Goal: Transaction & Acquisition: Purchase product/service

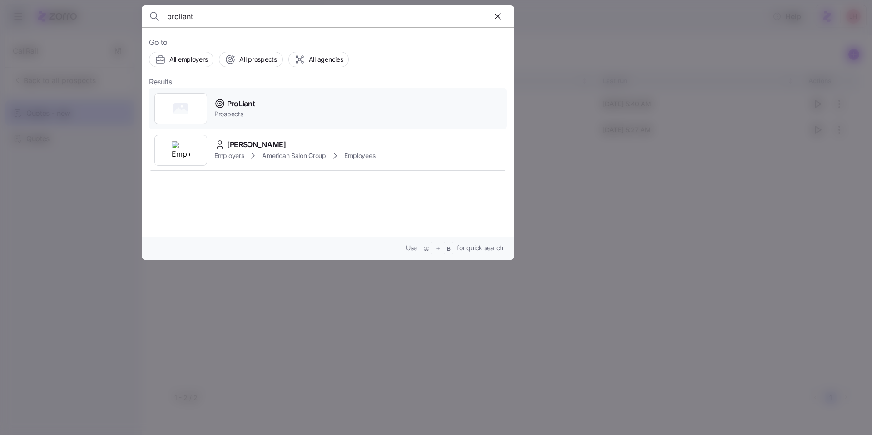
type input "proliant"
click at [285, 100] on div "ProLiant Prospects" at bounding box center [328, 109] width 358 height 42
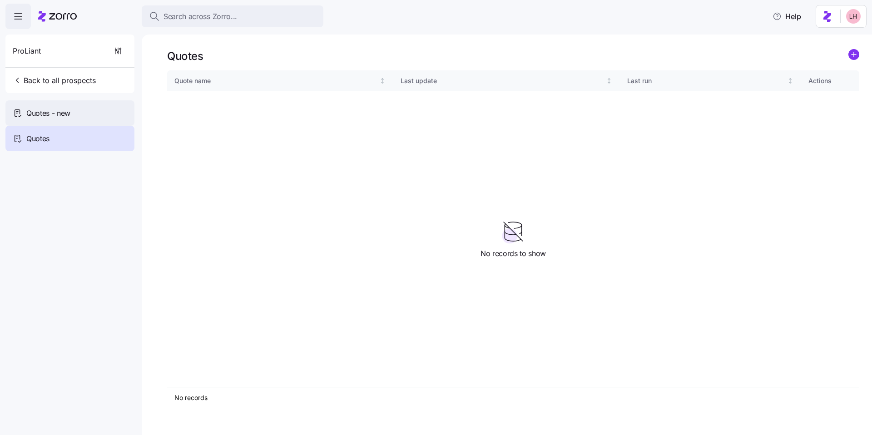
click at [121, 109] on div "Quotes - new" at bounding box center [69, 112] width 129 height 25
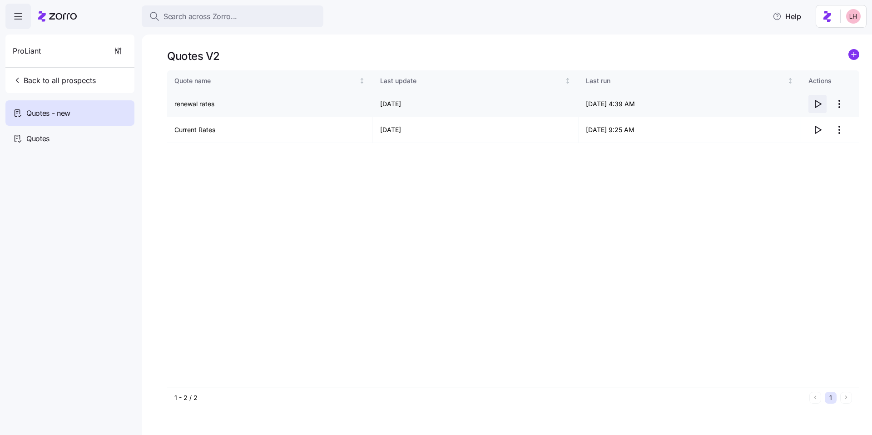
click at [821, 104] on icon "button" at bounding box center [817, 104] width 11 height 11
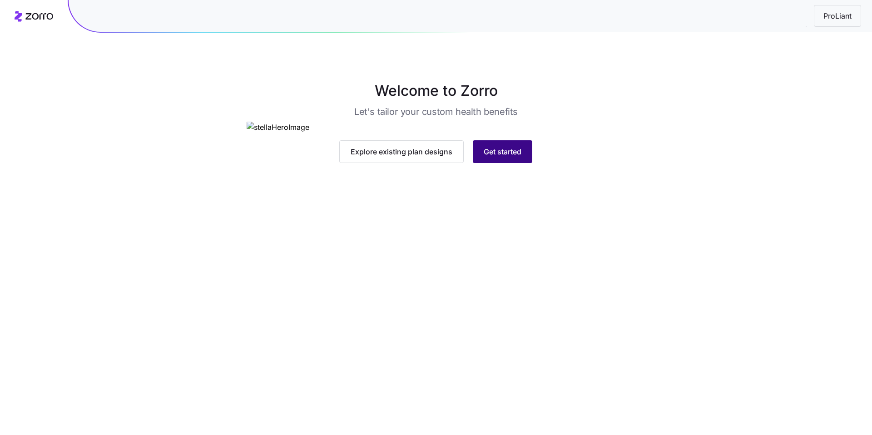
click at [511, 157] on span "Get started" at bounding box center [503, 151] width 38 height 11
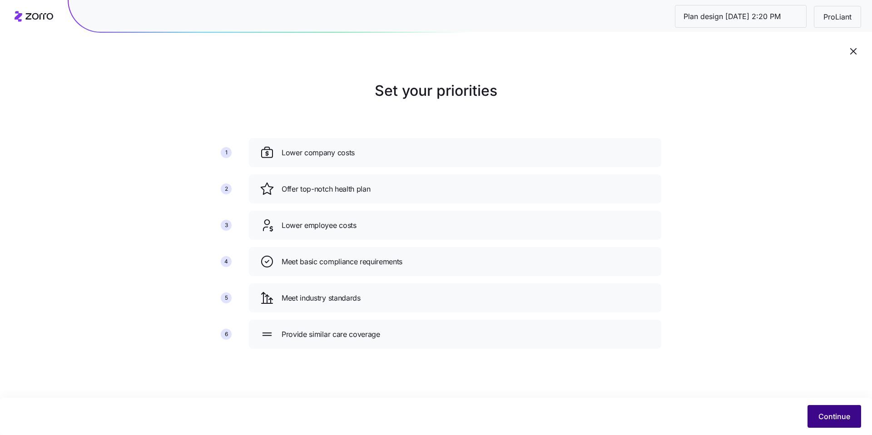
click at [828, 408] on button "Continue" at bounding box center [834, 416] width 54 height 23
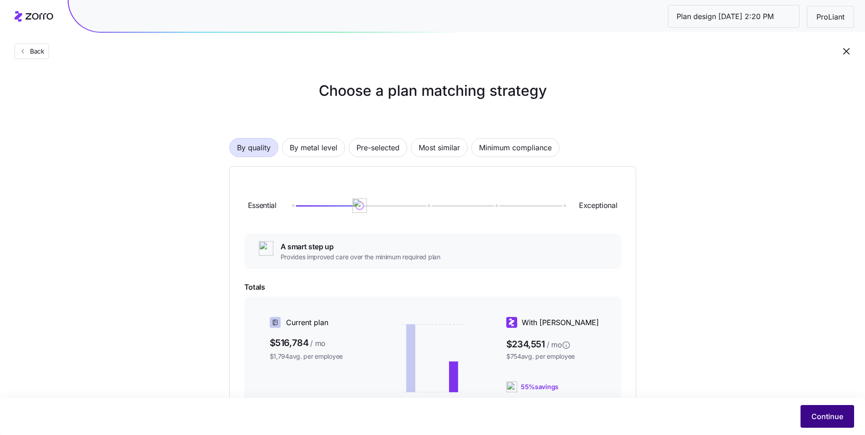
click at [821, 413] on span "Continue" at bounding box center [827, 416] width 32 height 11
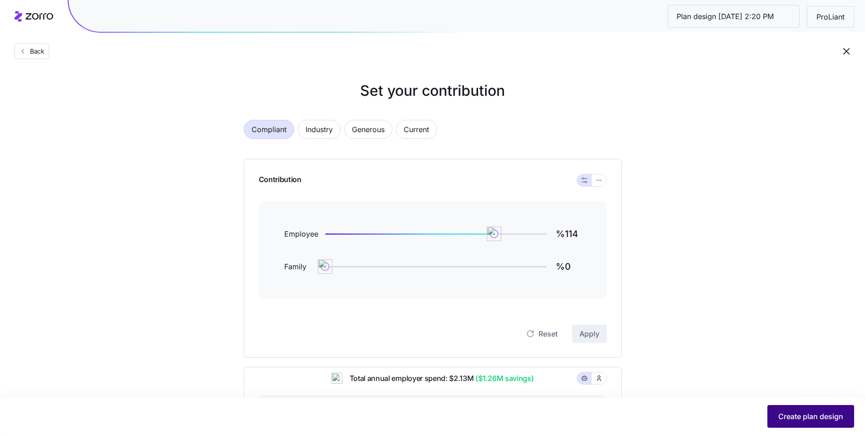
click at [816, 418] on span "Create plan design" at bounding box center [810, 416] width 65 height 11
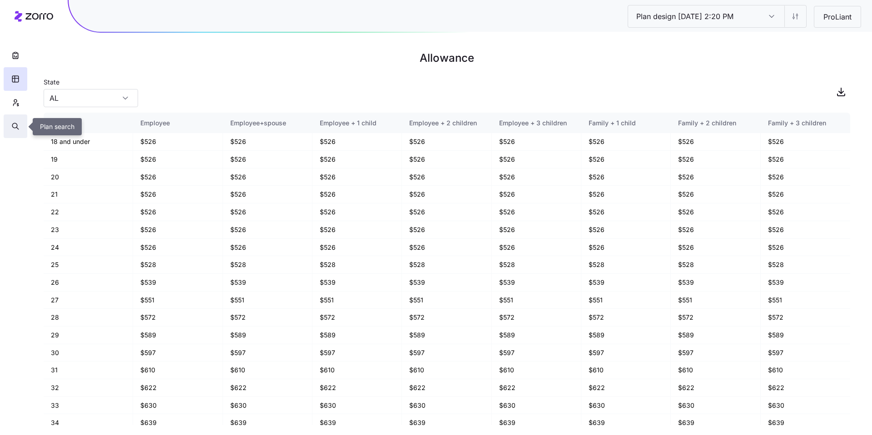
click at [17, 121] on button "button" at bounding box center [16, 126] width 24 height 24
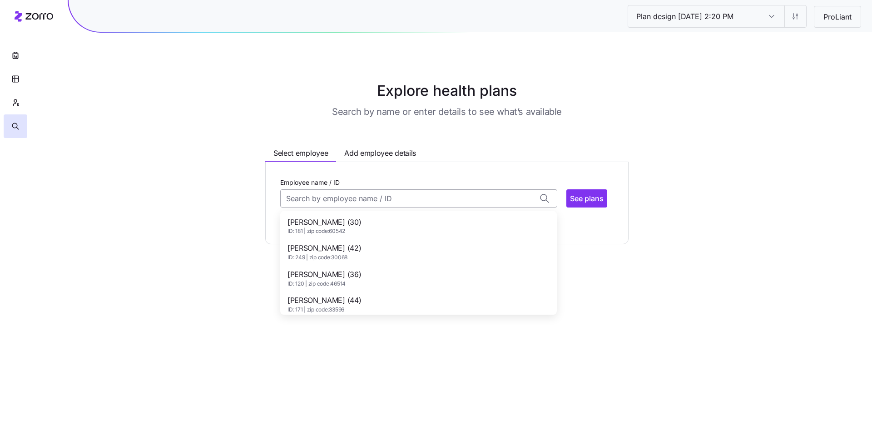
click at [367, 204] on input "Employee name / ID" at bounding box center [418, 198] width 277 height 18
click at [360, 217] on div "Aaron Swanson (30) ID: 181 | zip code: 60542" at bounding box center [418, 226] width 273 height 26
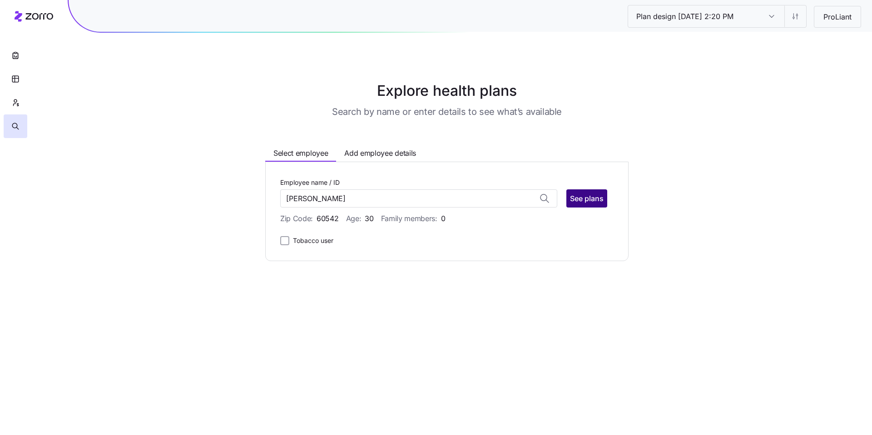
click at [584, 202] on span "See plans" at bounding box center [587, 198] width 34 height 11
type input "Aaron Swanson (ID: 181)"
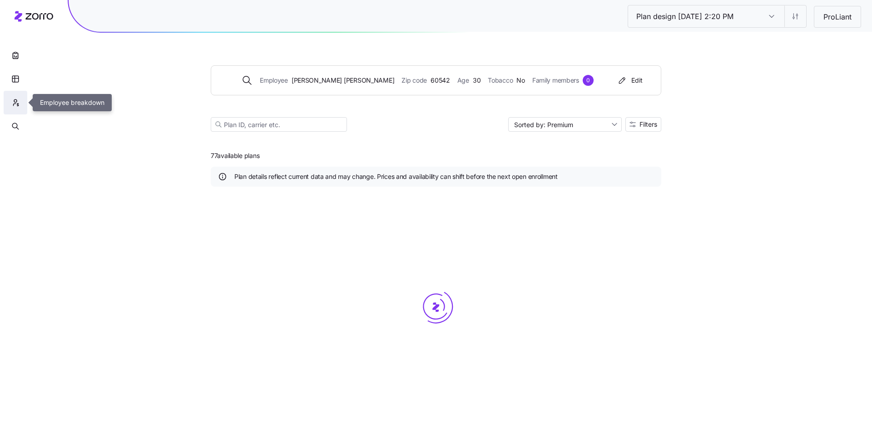
click at [20, 104] on button "button" at bounding box center [16, 103] width 24 height 24
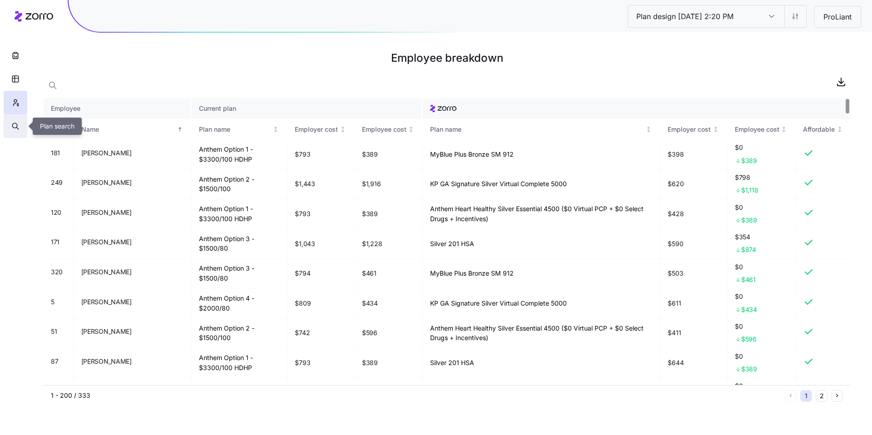
click at [18, 131] on button "button" at bounding box center [16, 126] width 24 height 24
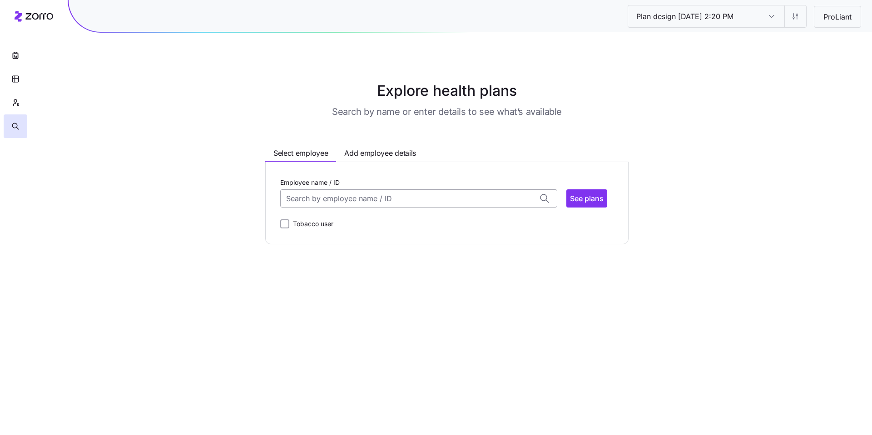
click at [329, 196] on input "Employee name / ID" at bounding box center [418, 198] width 277 height 18
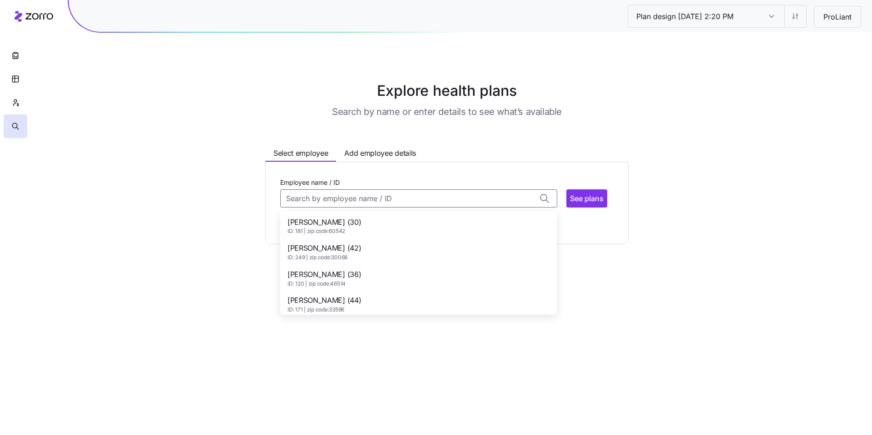
click at [337, 250] on span "Adam Clayton (42)" at bounding box center [324, 247] width 74 height 11
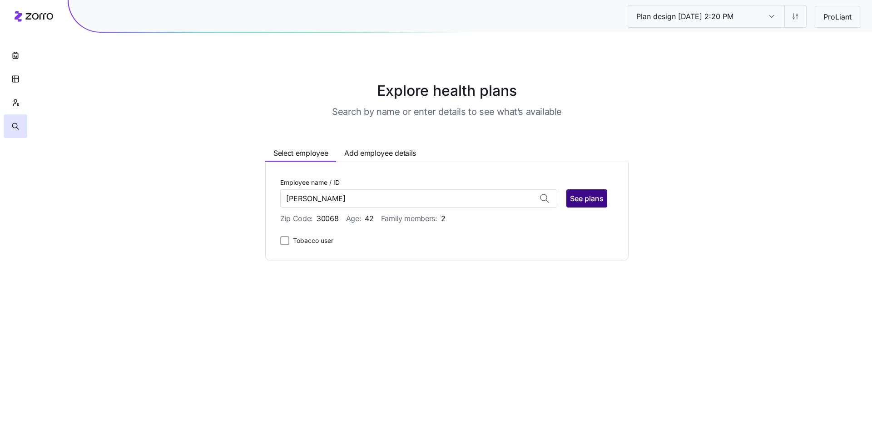
click at [594, 203] on span "See plans" at bounding box center [587, 198] width 34 height 11
type input "Adam Clayton (ID: 249)"
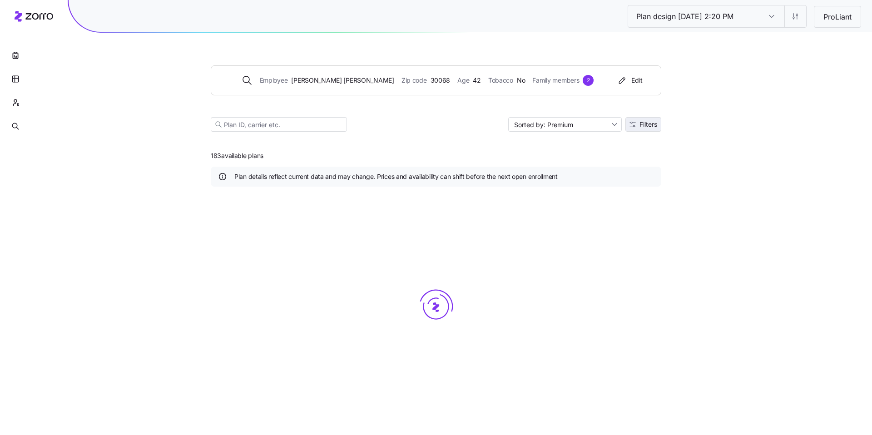
click at [635, 127] on span "Filters" at bounding box center [643, 124] width 28 height 6
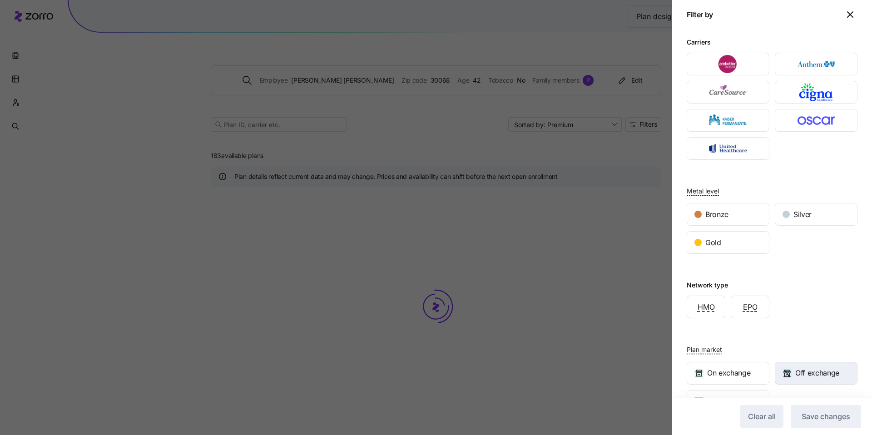
click at [795, 374] on span "Off exchange" at bounding box center [817, 372] width 44 height 11
click at [819, 414] on span "Save changes" at bounding box center [825, 416] width 49 height 11
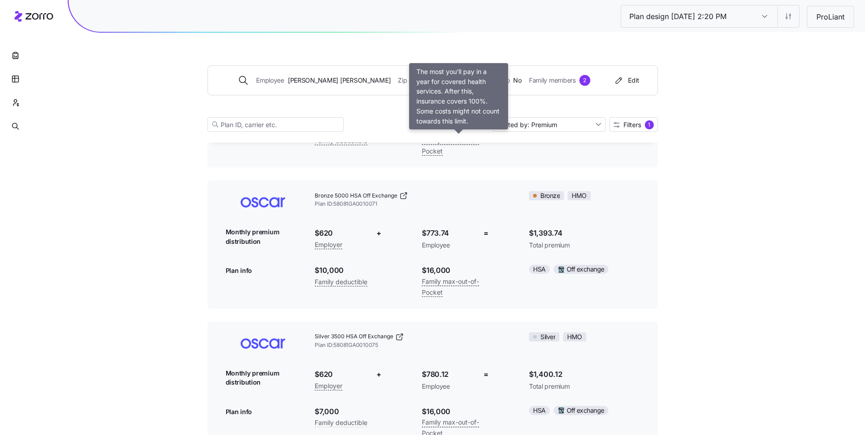
scroll to position [1115, 0]
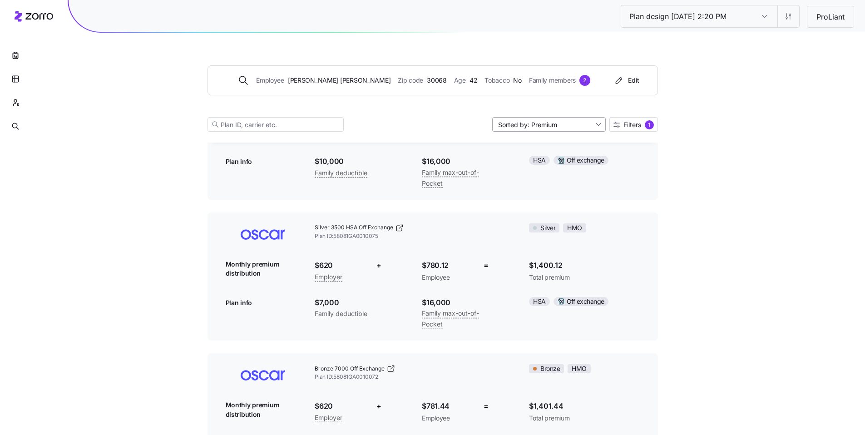
click at [586, 128] on input "Sorted by: Premium" at bounding box center [549, 124] width 114 height 15
click at [538, 171] on div "Max out of pocket" at bounding box center [548, 173] width 106 height 14
type input "Sorted by: Max out of pocket"
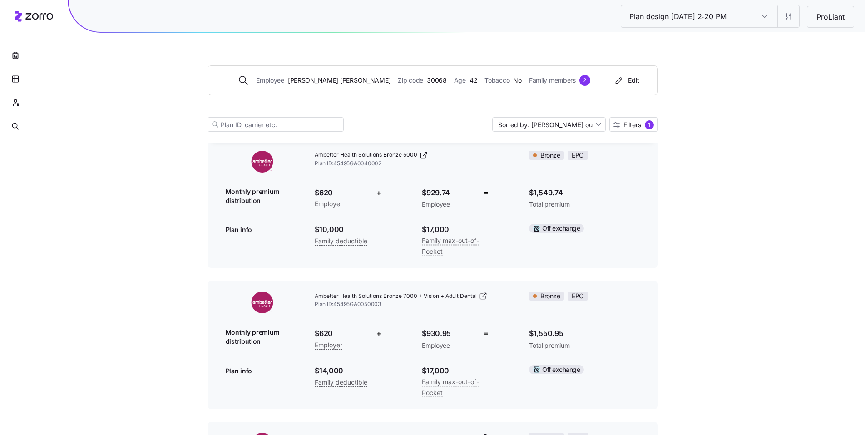
scroll to position [4615, 0]
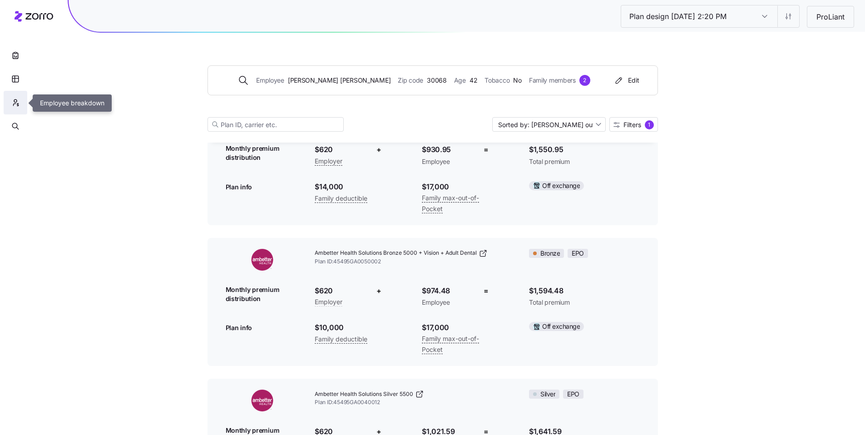
click at [17, 104] on icon "button" at bounding box center [17, 105] width 1 height 2
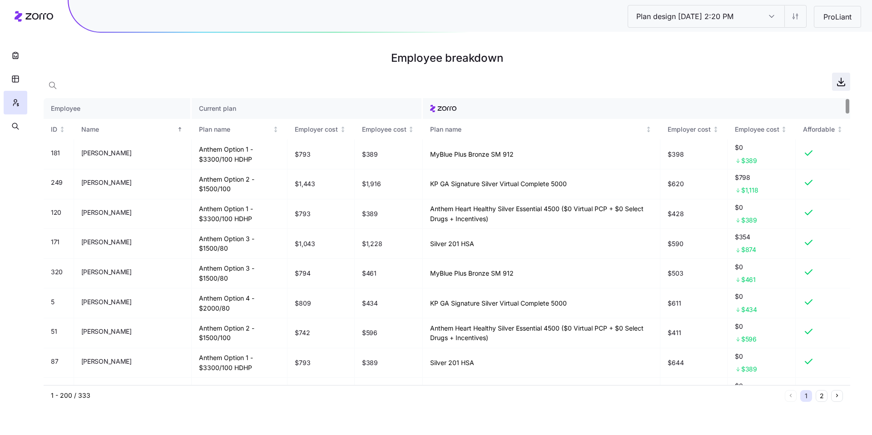
click at [837, 83] on icon "button" at bounding box center [840, 81] width 11 height 11
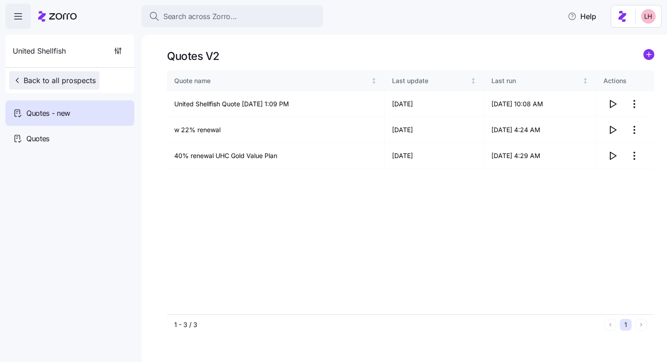
click at [68, 82] on span "Back to all prospects" at bounding box center [54, 80] width 83 height 11
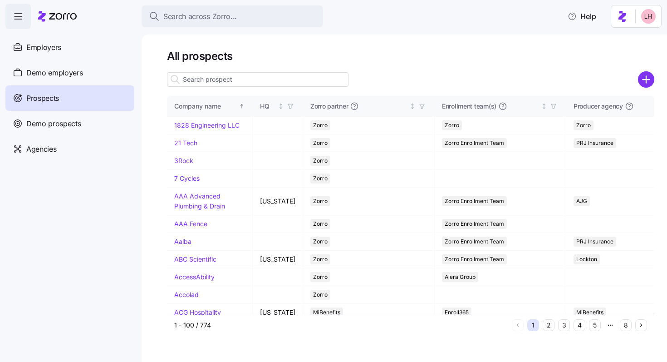
click at [268, 83] on input at bounding box center [258, 79] width 182 height 15
click at [642, 79] on circle "add icon" at bounding box center [646, 79] width 15 height 15
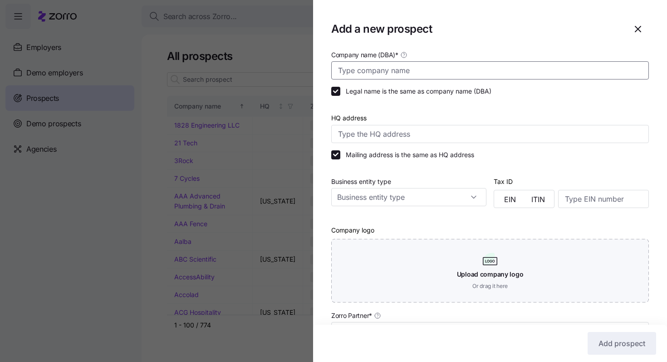
click at [466, 68] on input "Company name (DBA) *" at bounding box center [490, 70] width 318 height 18
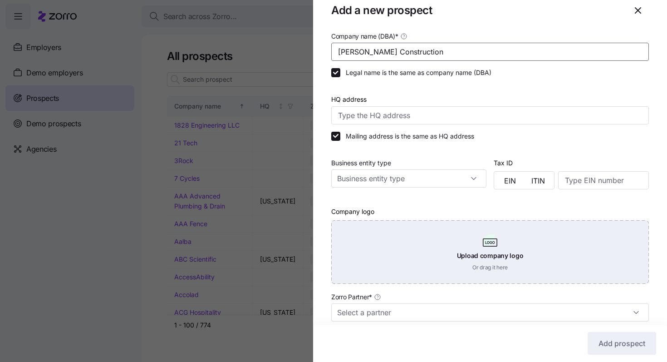
scroll to position [96, 0]
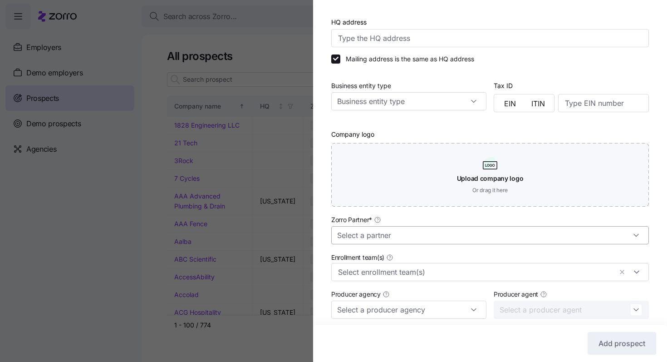
type input "[PERSON_NAME] Construction"
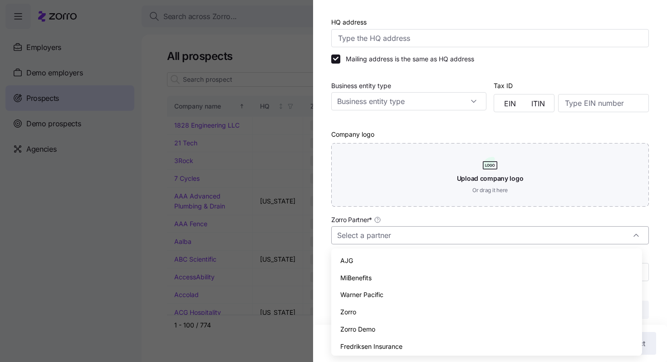
click at [424, 235] on input "Zorro Partner *" at bounding box center [490, 235] width 318 height 18
drag, startPoint x: 372, startPoint y: 312, endPoint x: 413, endPoint y: 275, distance: 55.6
click at [373, 312] on div "Zorro" at bounding box center [487, 311] width 304 height 17
type input "Zorro"
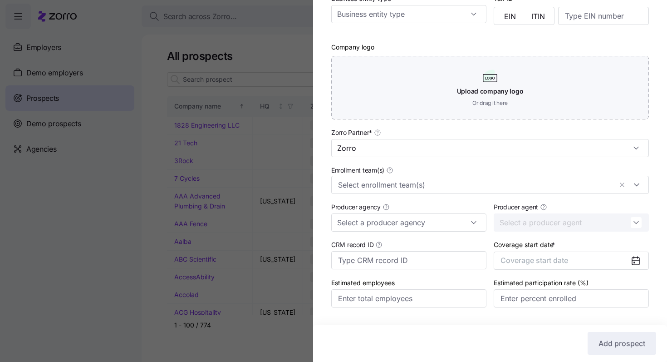
scroll to position [207, 0]
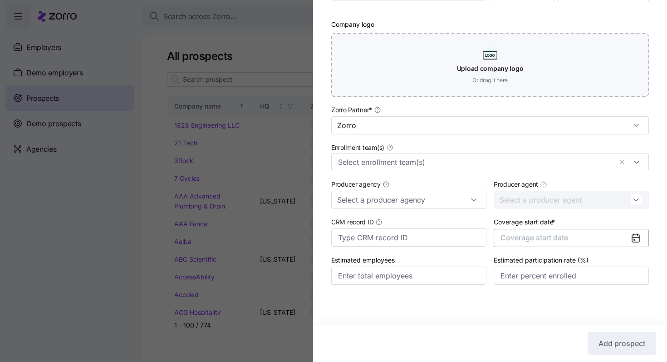
click at [554, 242] on button "Coverage start date" at bounding box center [571, 238] width 155 height 18
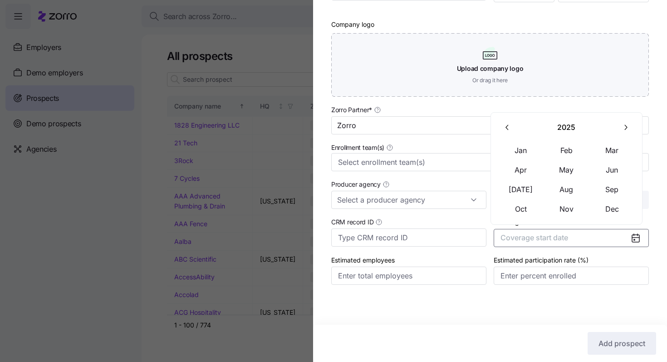
click at [624, 122] on button "button" at bounding box center [625, 127] width 19 height 19
click at [526, 144] on button "Jan" at bounding box center [521, 150] width 45 height 19
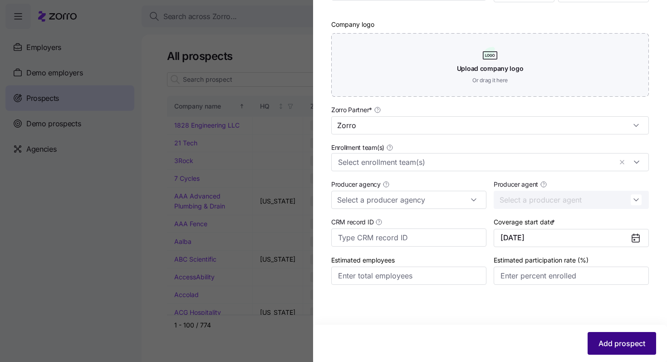
click at [612, 341] on span "Add prospect" at bounding box center [622, 343] width 47 height 11
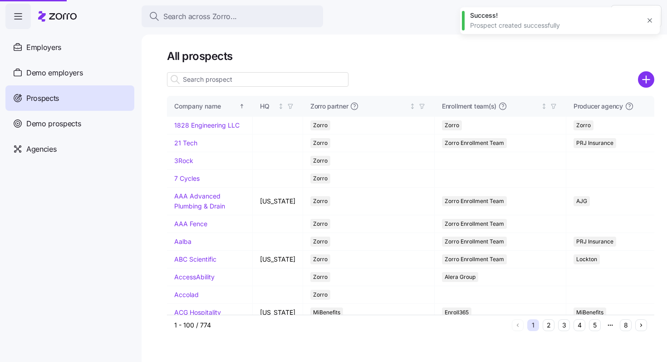
click at [217, 19] on div at bounding box center [333, 181] width 667 height 362
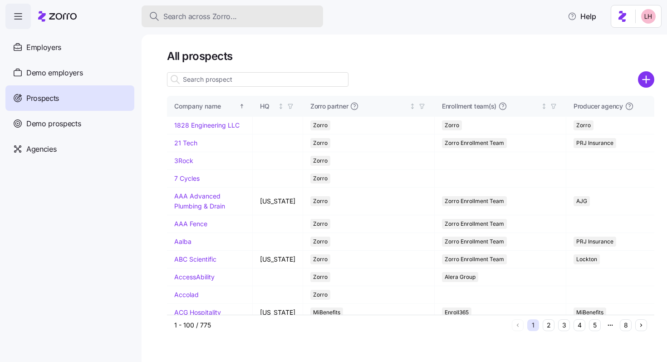
click at [204, 14] on span "Search across Zorro..." at bounding box center [200, 16] width 74 height 11
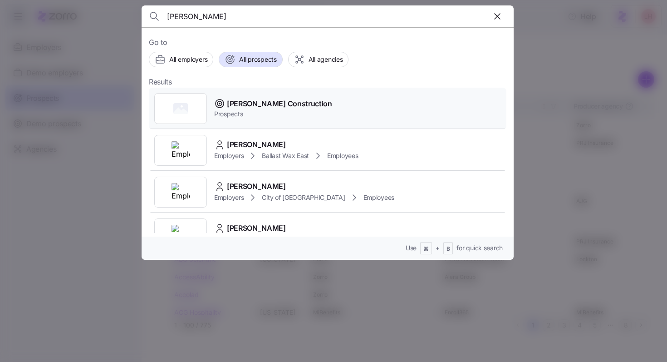
type input "jim boyd"
click at [298, 107] on span "[PERSON_NAME] Construction" at bounding box center [279, 103] width 105 height 11
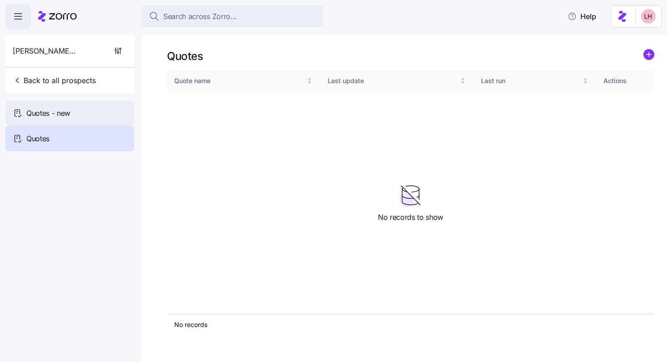
click at [78, 107] on div "Quotes - new" at bounding box center [69, 112] width 129 height 25
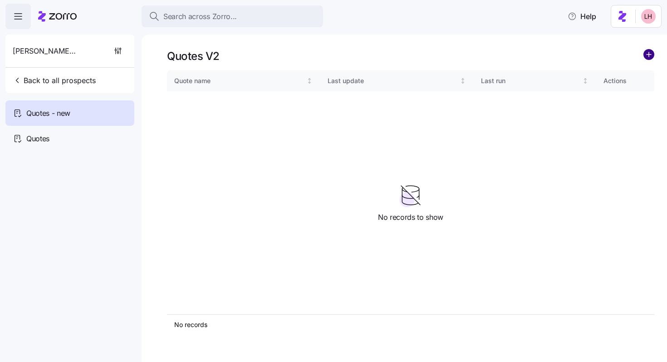
click at [650, 56] on circle "add icon" at bounding box center [649, 54] width 10 height 10
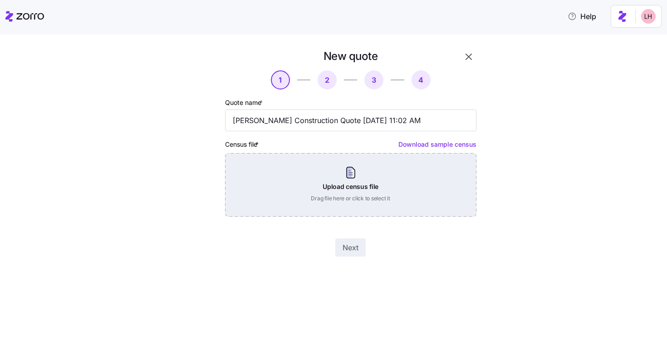
click at [353, 171] on div "Upload census file Drag file here or click to select it" at bounding box center [351, 185] width 252 height 64
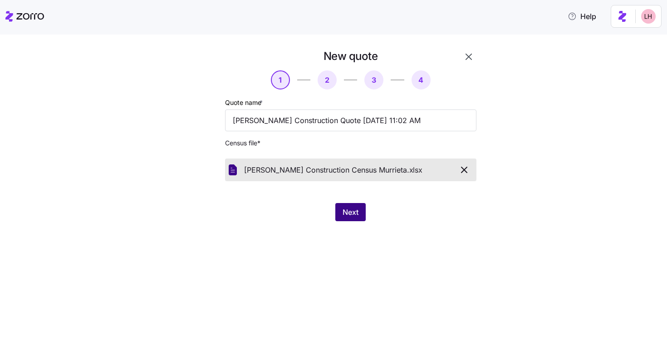
click at [347, 213] on span "Next" at bounding box center [351, 212] width 16 height 11
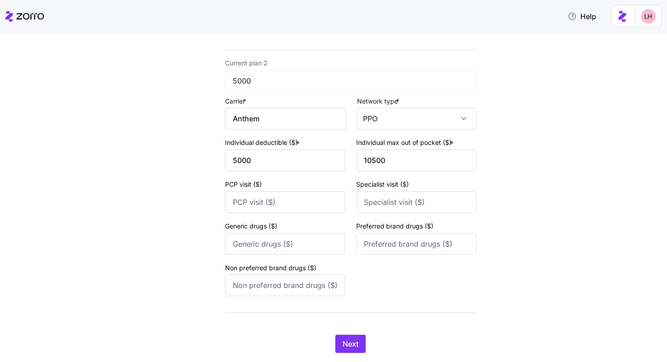
scroll to position [347, 0]
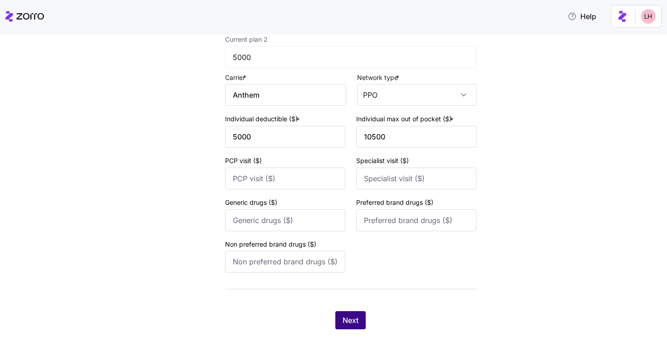
click at [362, 319] on button "Next" at bounding box center [351, 320] width 30 height 18
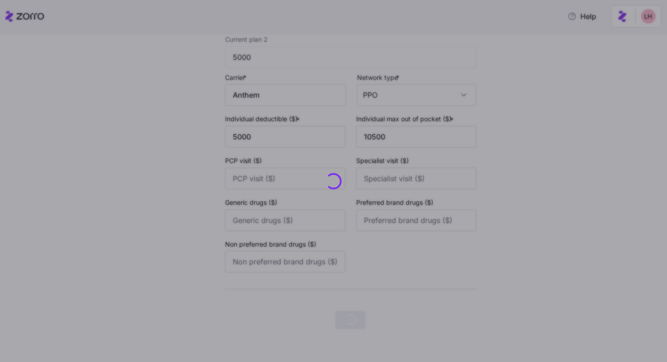
scroll to position [0, 0]
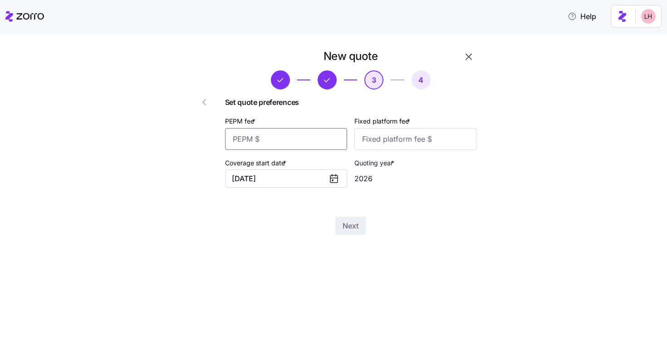
click at [295, 143] on input "PEPM fee *" at bounding box center [286, 139] width 122 height 22
click at [390, 138] on input "Fixed platform fee *" at bounding box center [416, 139] width 122 height 22
type input "1330"
click at [296, 140] on input "PEPM fee *" at bounding box center [286, 139] width 122 height 22
type input "0"
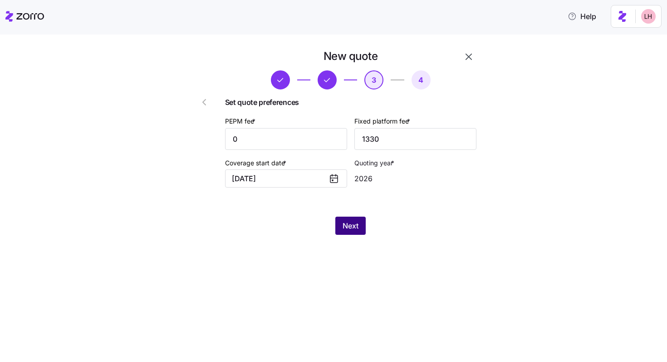
click at [357, 223] on span "Next" at bounding box center [351, 225] width 16 height 11
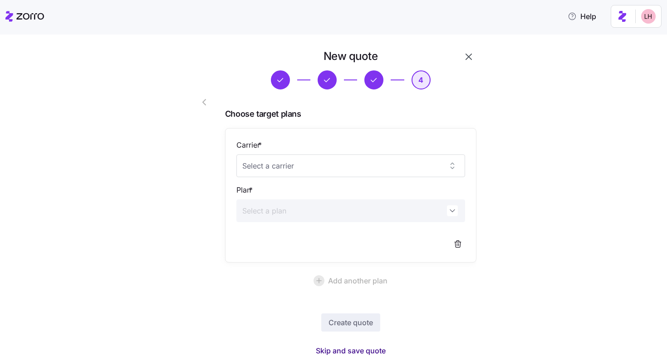
click at [374, 351] on span "Skip and save quote" at bounding box center [351, 350] width 70 height 11
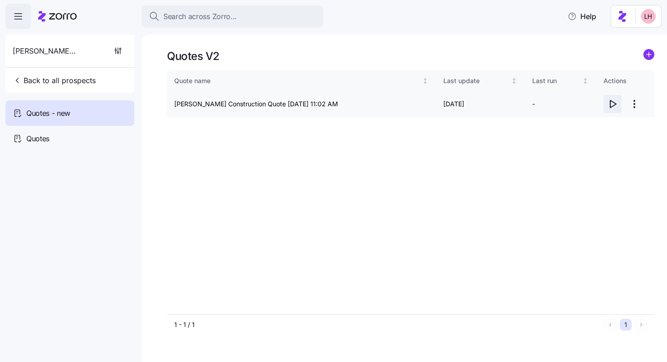
click at [612, 107] on icon "button" at bounding box center [614, 103] width 6 height 7
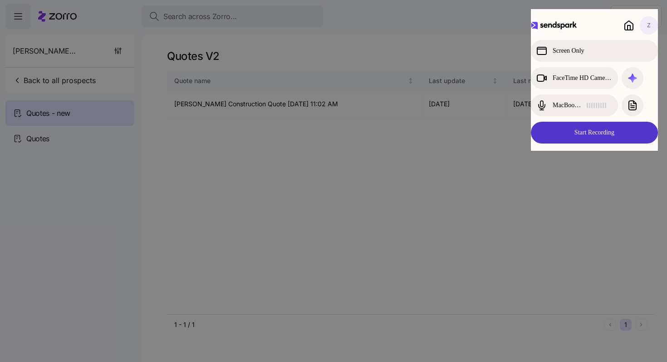
click at [594, 130] on button "Start Recording" at bounding box center [594, 133] width 127 height 22
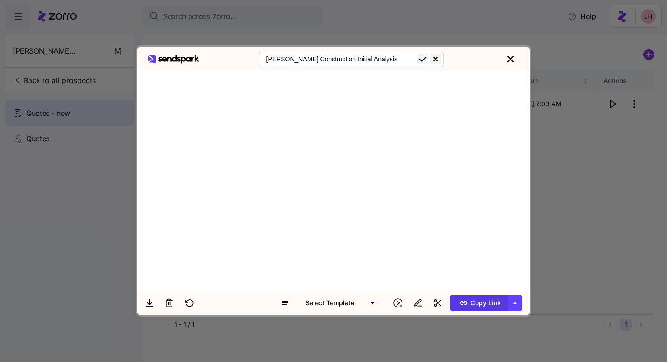
type input "Jim Boyd Construction Initial Analysis"
click at [493, 303] on span "Copy Link" at bounding box center [479, 303] width 44 height 15
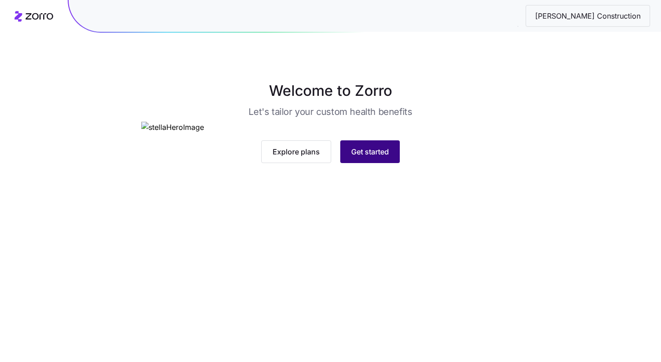
click at [391, 163] on button "Get started" at bounding box center [369, 151] width 59 height 23
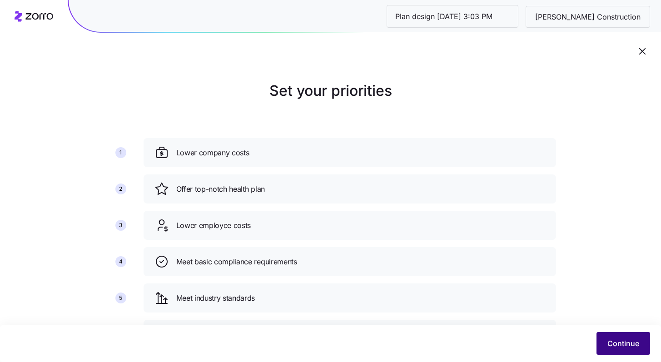
click at [613, 347] on span "Continue" at bounding box center [623, 343] width 32 height 11
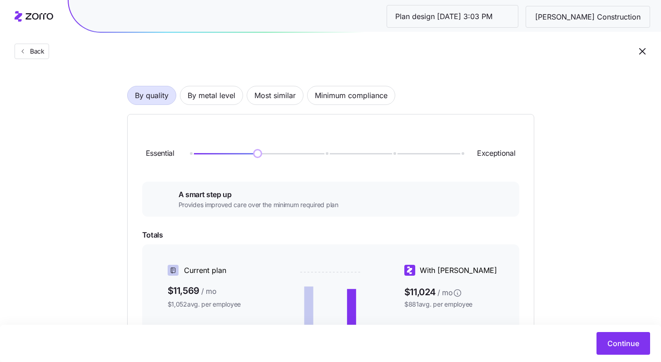
scroll to position [50, 0]
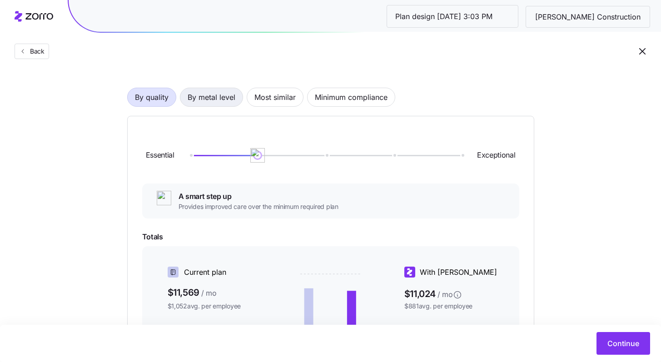
click at [218, 95] on span "By metal level" at bounding box center [212, 97] width 48 height 18
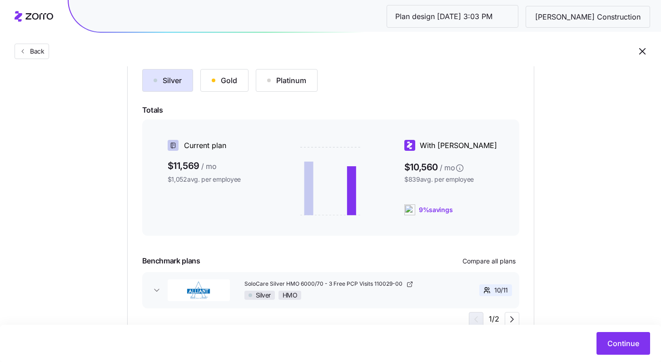
scroll to position [150, 0]
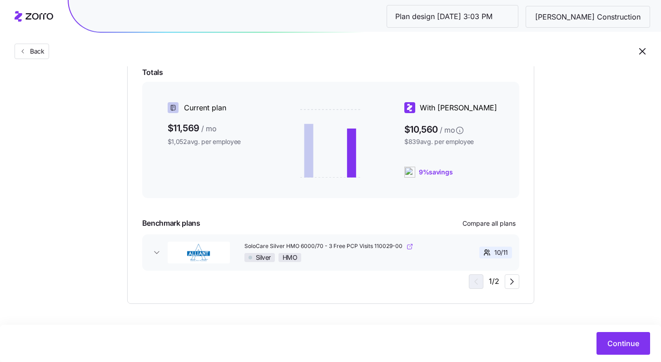
click at [338, 245] on span "SoloCare Silver HMO 6000/70 - 3 Free PCP Visits 110029-00" at bounding box center [324, 246] width 160 height 8
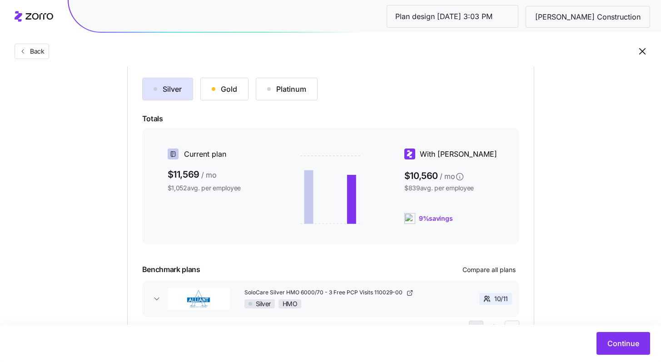
scroll to position [56, 0]
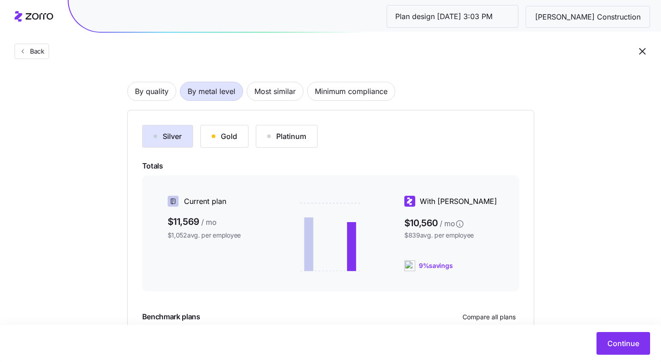
click at [233, 139] on div "Gold" at bounding box center [224, 136] width 25 height 11
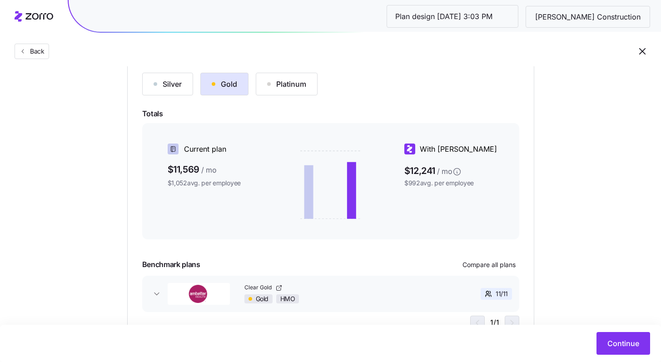
scroll to position [109, 0]
click at [165, 87] on div "Silver" at bounding box center [167, 83] width 28 height 11
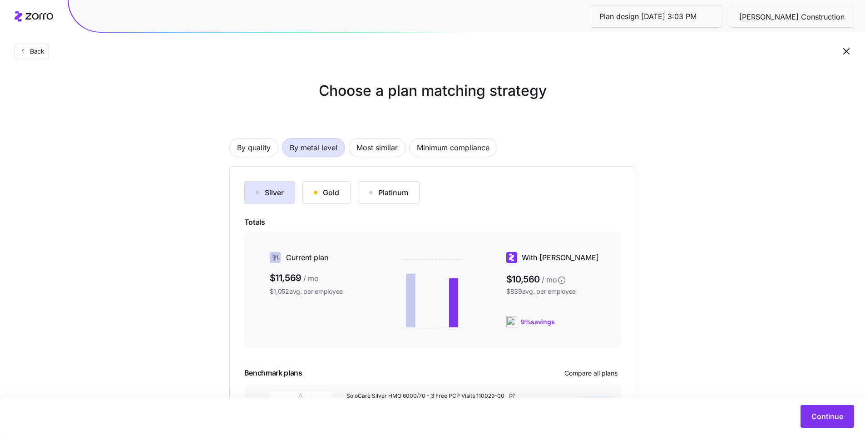
scroll to position [2, 0]
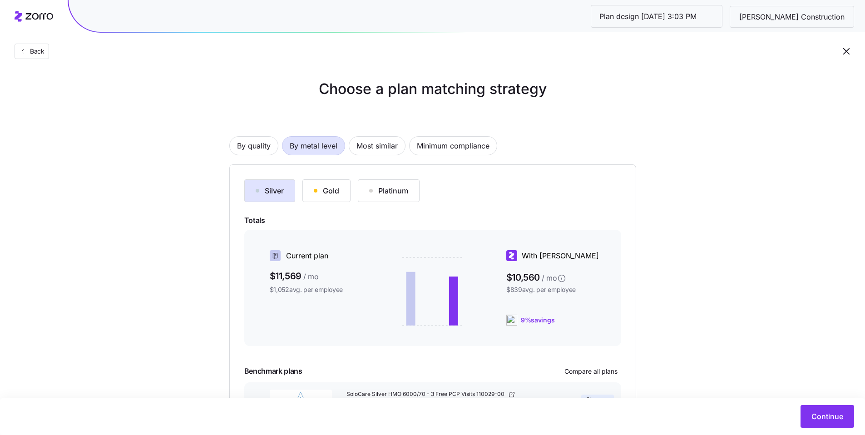
click at [667, 187] on div "Choose a plan matching strategy By quality By metal level Most similar Minimum …" at bounding box center [432, 265] width 865 height 374
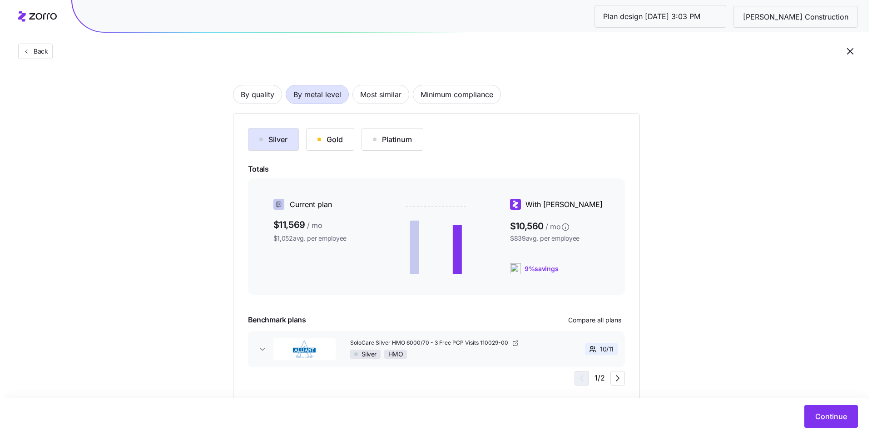
scroll to position [62, 0]
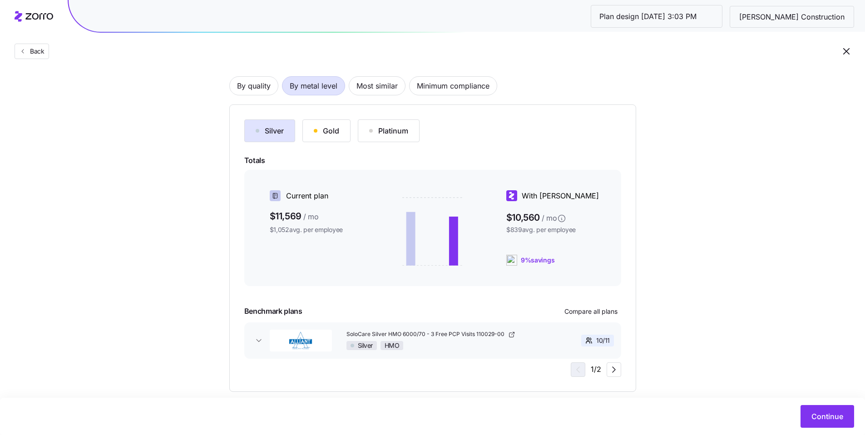
click at [341, 131] on button "Gold" at bounding box center [326, 130] width 48 height 23
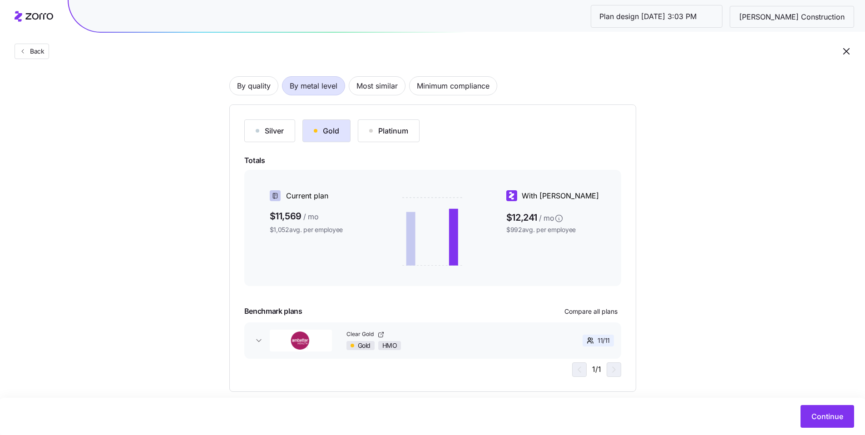
click at [274, 134] on div "Silver" at bounding box center [270, 130] width 28 height 11
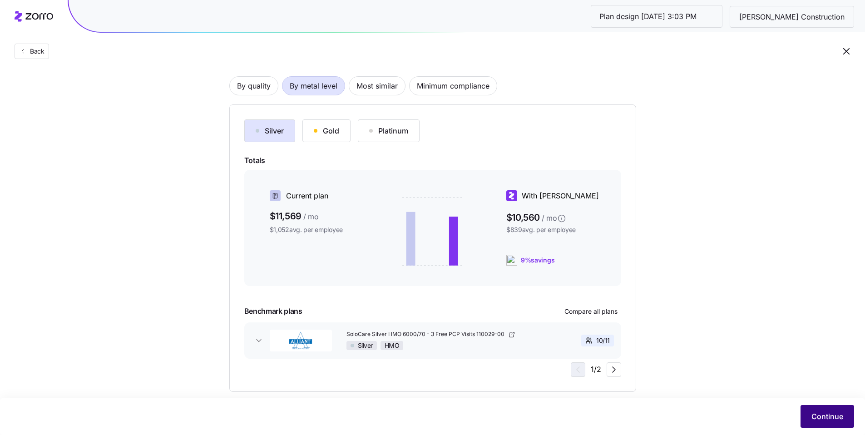
click at [667, 361] on span "Continue" at bounding box center [827, 416] width 32 height 11
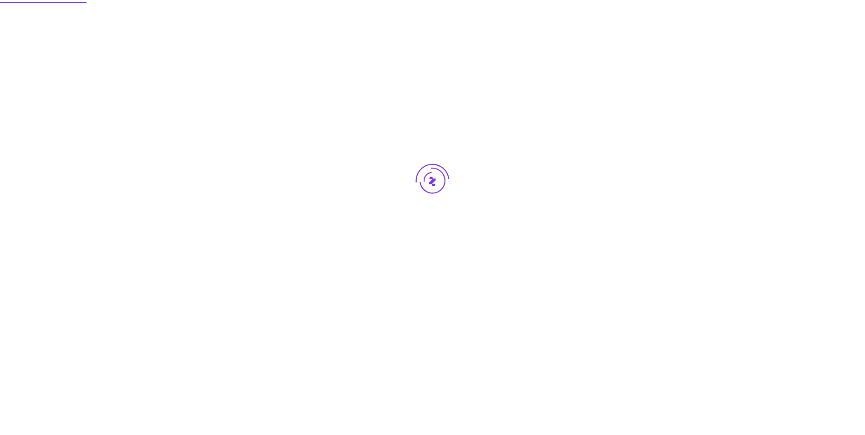
scroll to position [0, 0]
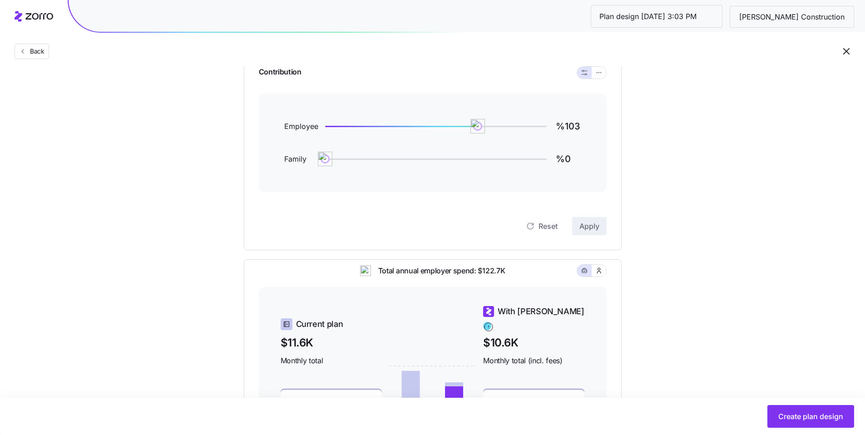
scroll to position [54, 0]
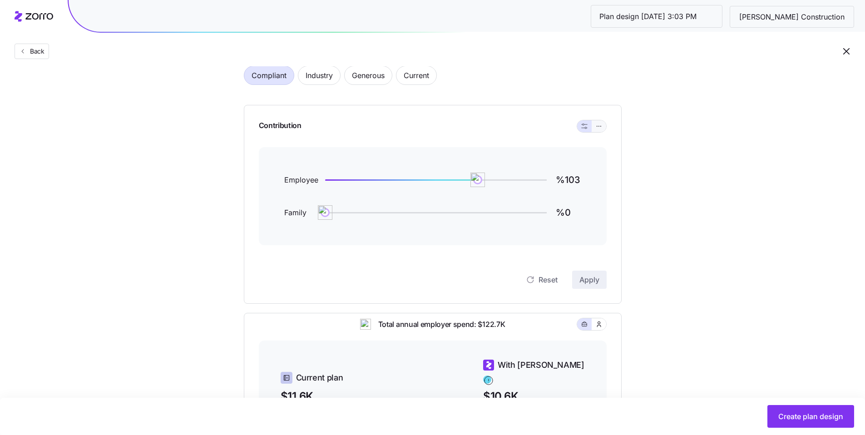
click at [601, 125] on icon "button" at bounding box center [599, 126] width 6 height 11
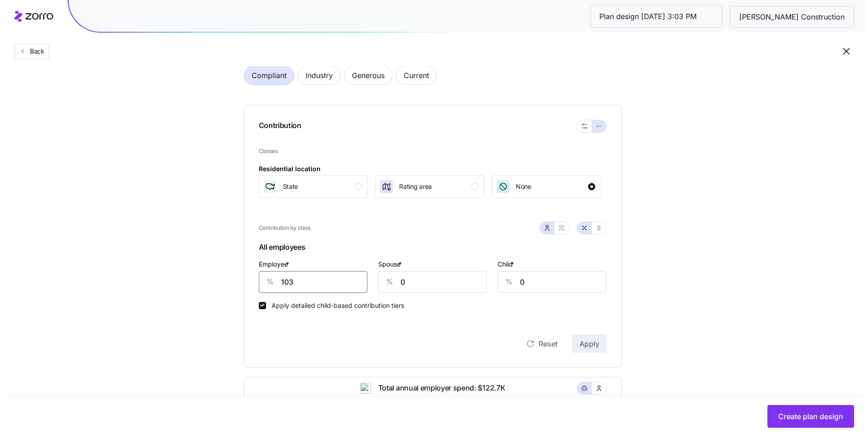
drag, startPoint x: 321, startPoint y: 285, endPoint x: 243, endPoint y: 277, distance: 78.1
click at [247, 276] on div "Contribution Classes Residential location State Rating area None Contribution b…" at bounding box center [433, 236] width 378 height 263
type input "50"
click at [589, 346] on span "Apply" at bounding box center [589, 343] width 20 height 11
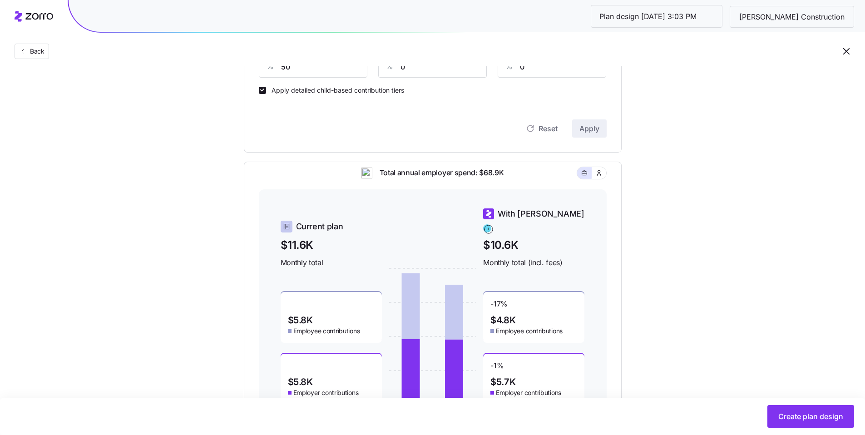
scroll to position [321, 0]
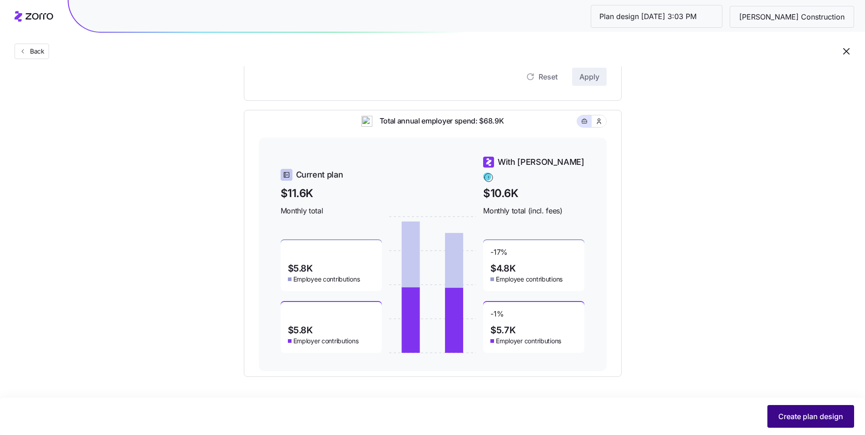
click at [667, 361] on span "Create plan design" at bounding box center [810, 416] width 65 height 11
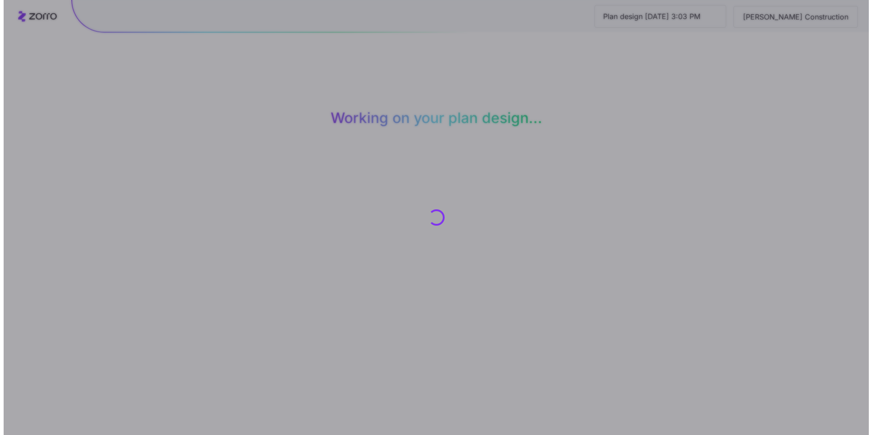
scroll to position [0, 0]
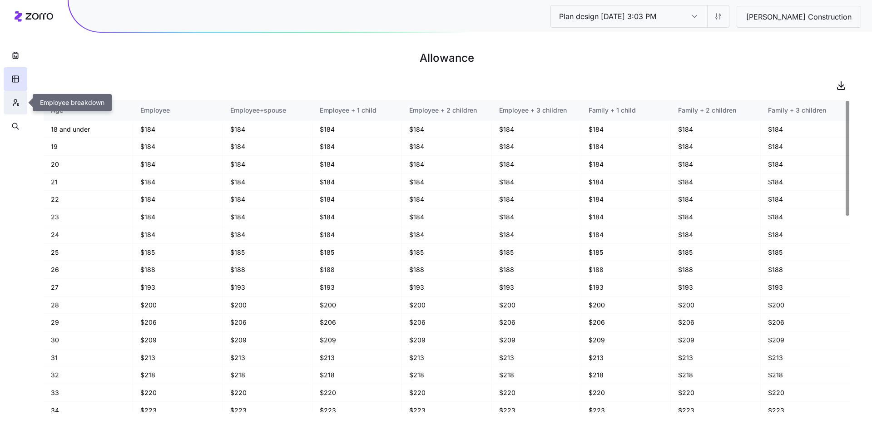
click at [15, 103] on icon "button" at bounding box center [15, 102] width 8 height 9
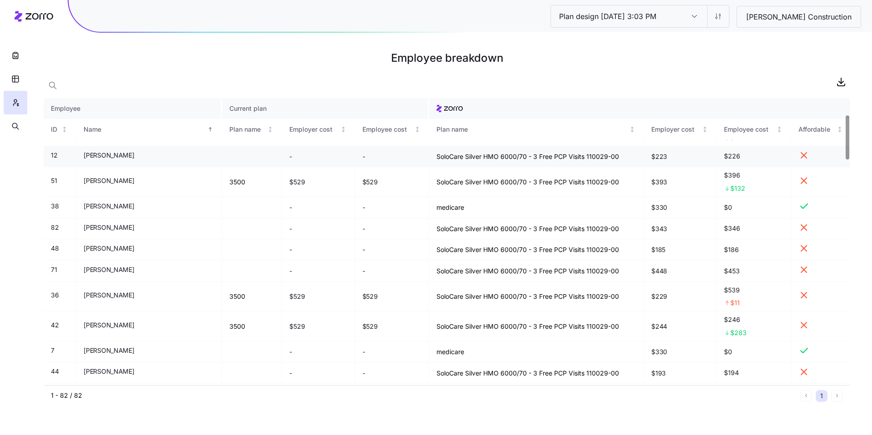
scroll to position [124, 0]
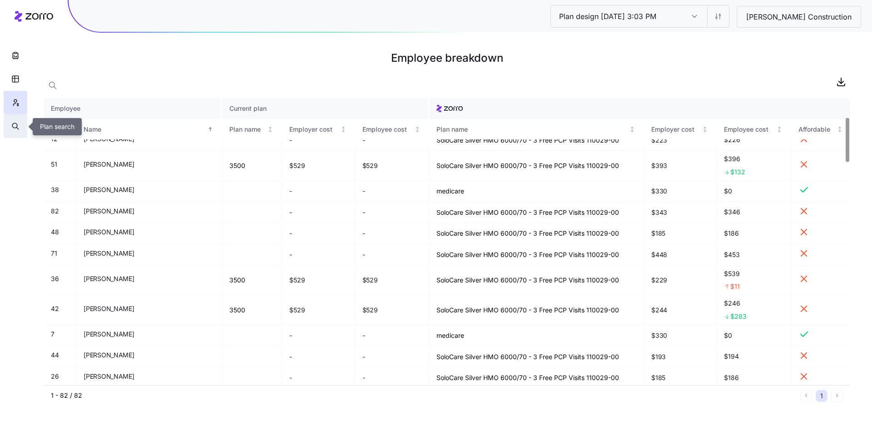
click at [14, 129] on icon "button" at bounding box center [15, 126] width 8 height 9
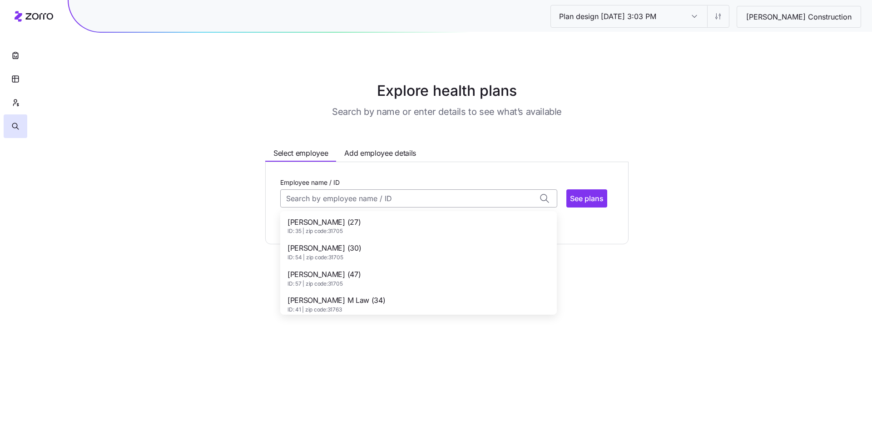
click at [346, 198] on input "Employee name / ID" at bounding box center [418, 198] width 277 height 18
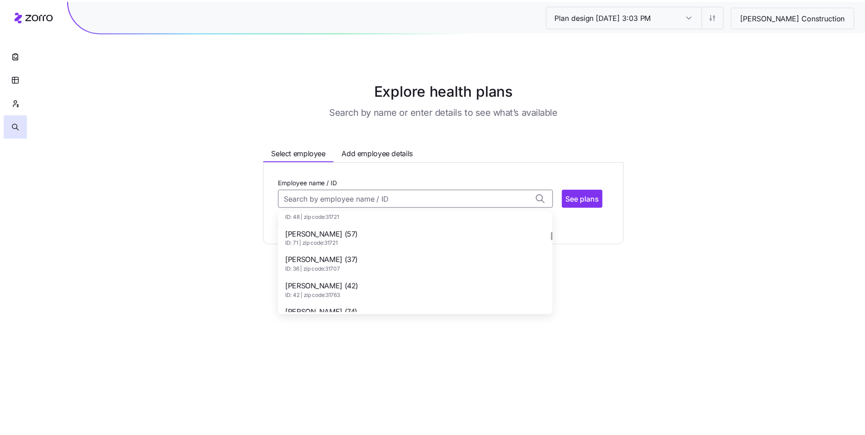
scroll to position [252, 0]
click at [354, 262] on div "Blake S Jones (37) ID: 36 | zip code: 31707" at bounding box center [418, 262] width 273 height 26
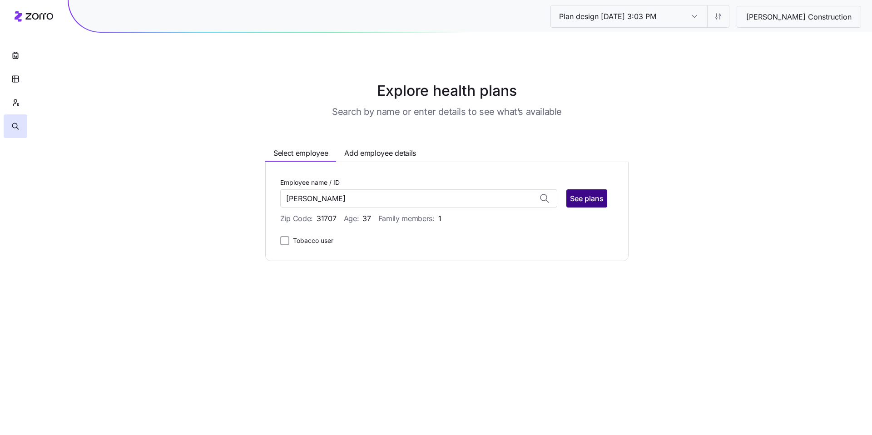
click at [593, 199] on span "See plans" at bounding box center [587, 198] width 34 height 11
type input "Blake S Jones (ID: 36)"
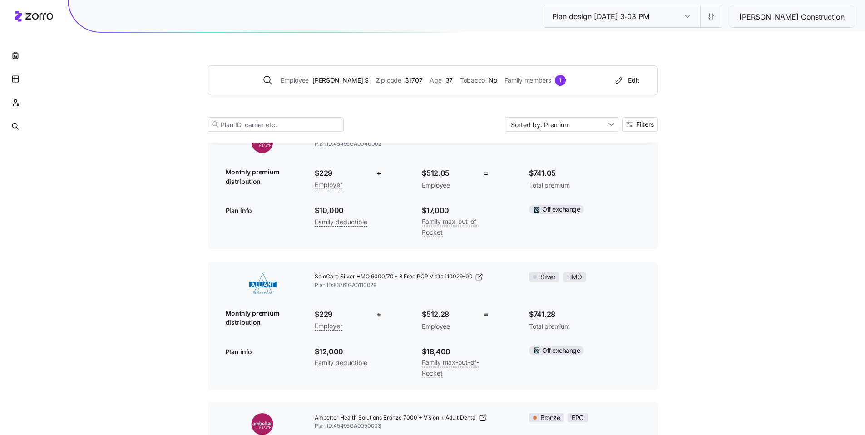
scroll to position [1077, 0]
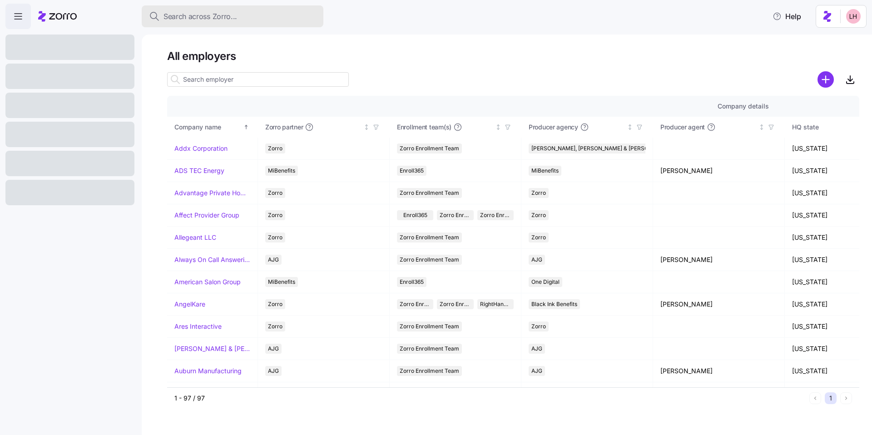
click at [215, 12] on span "Search across Zorro..." at bounding box center [200, 16] width 74 height 11
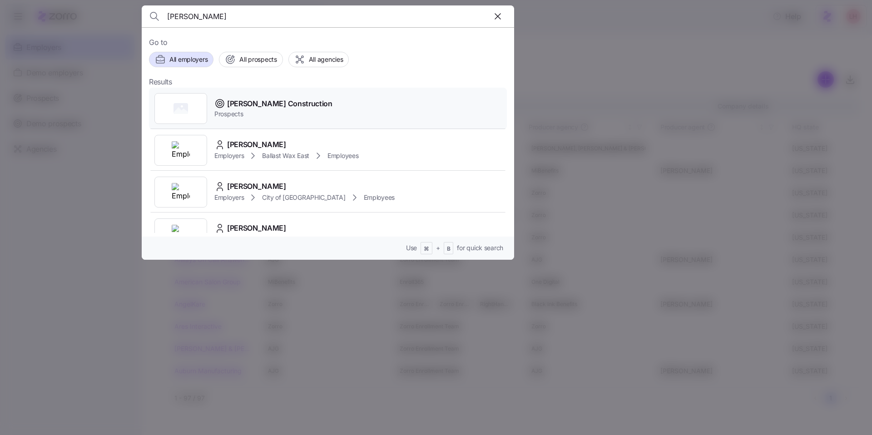
type input "[PERSON_NAME]"
click at [280, 118] on span "Prospects" at bounding box center [273, 113] width 118 height 9
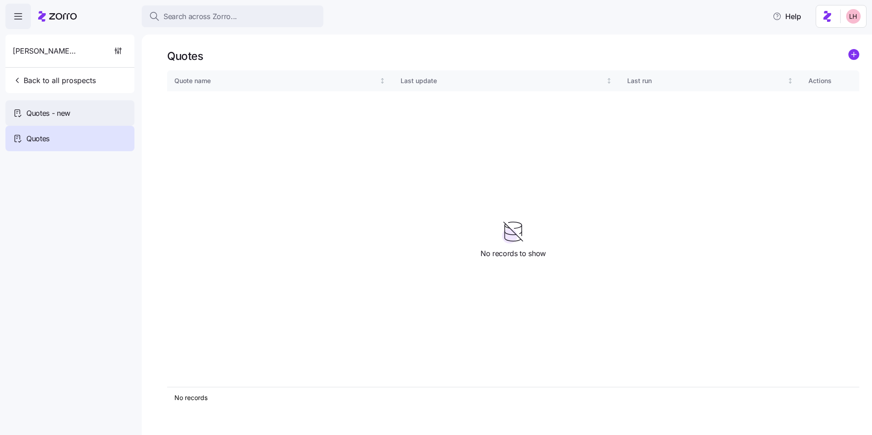
click at [105, 113] on div "Quotes - new" at bounding box center [69, 112] width 129 height 25
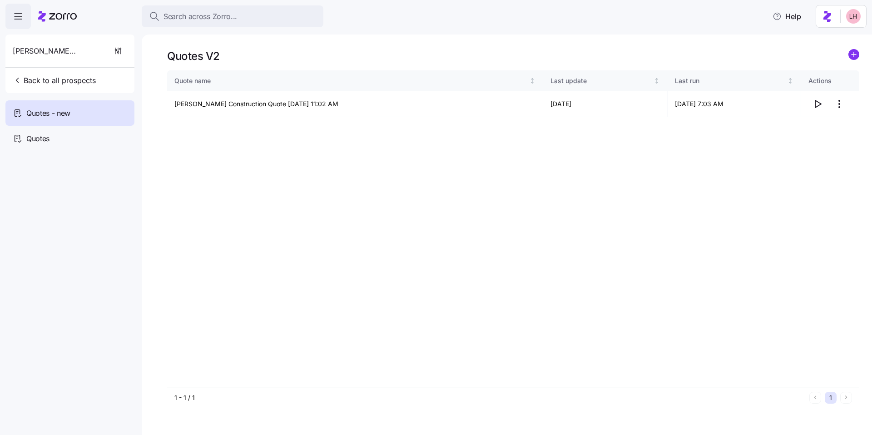
click at [854, 57] on icon "add icon" at bounding box center [854, 54] width 0 height 5
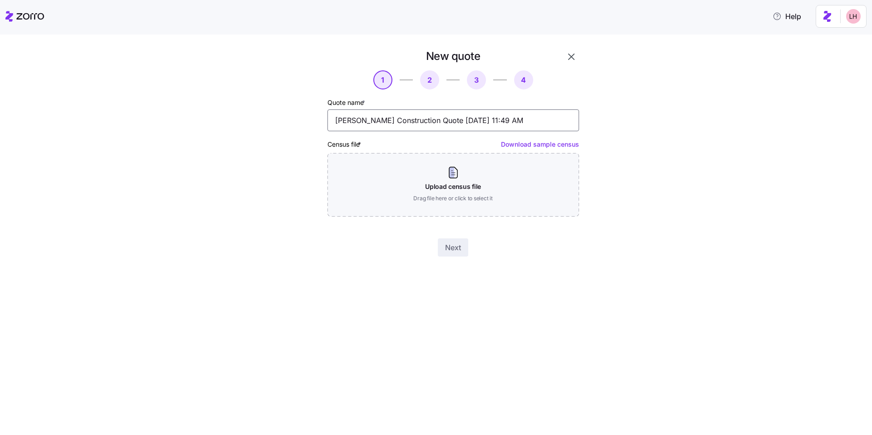
click at [395, 122] on input "[PERSON_NAME] Construction Quote [DATE] 11:49 AM" at bounding box center [453, 120] width 252 height 22
type input "u"
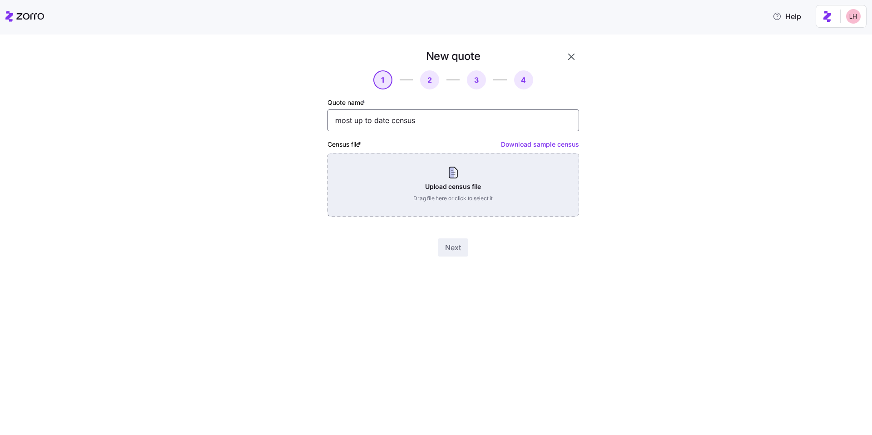
type input "most up to date census"
click at [496, 196] on div "Upload census file Drag file here or click to select it" at bounding box center [453, 185] width 252 height 64
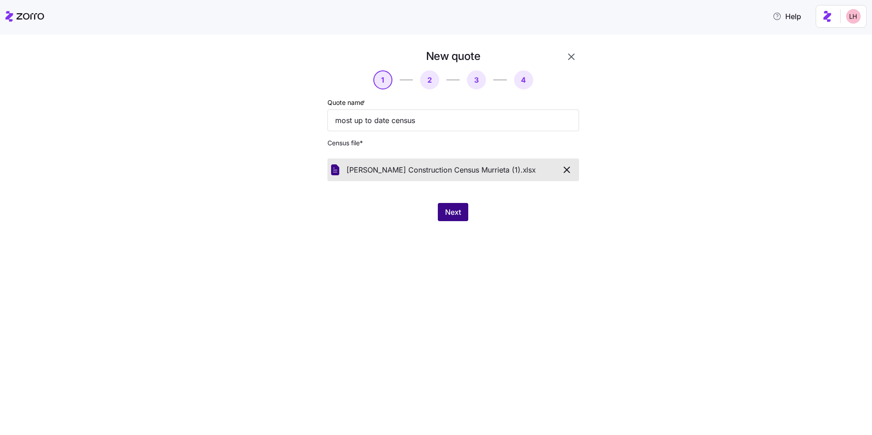
click at [462, 204] on button "Next" at bounding box center [453, 212] width 30 height 18
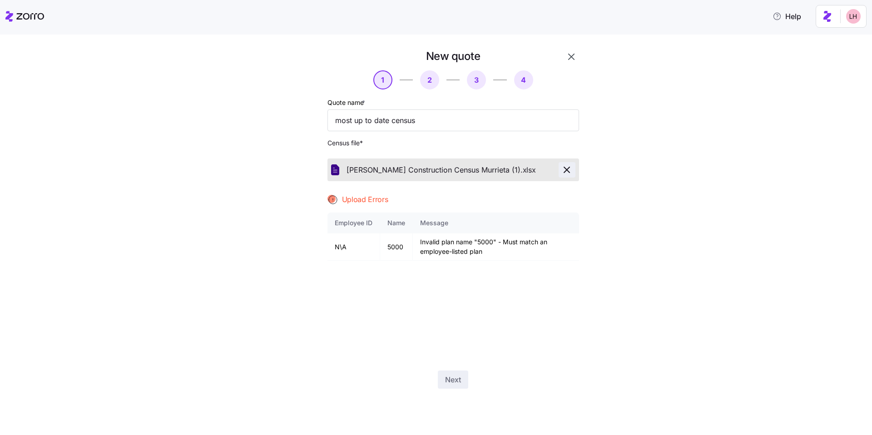
click at [566, 173] on icon "button" at bounding box center [566, 169] width 11 height 11
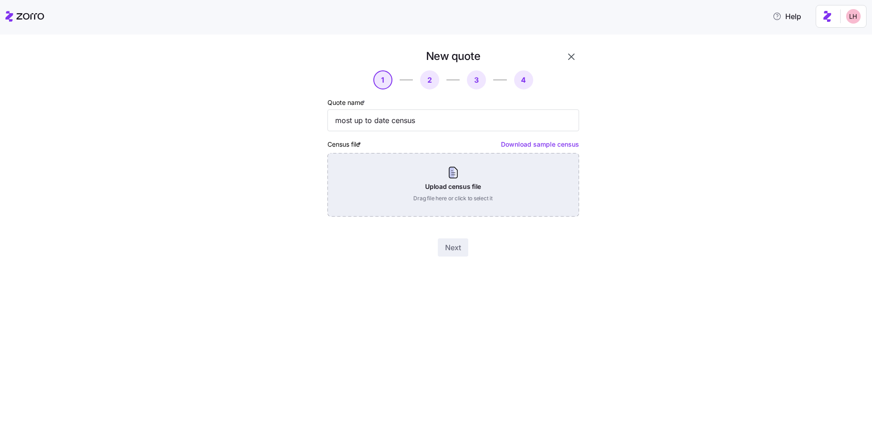
click at [462, 192] on div "Upload census file Drag file here or click to select it" at bounding box center [453, 185] width 252 height 64
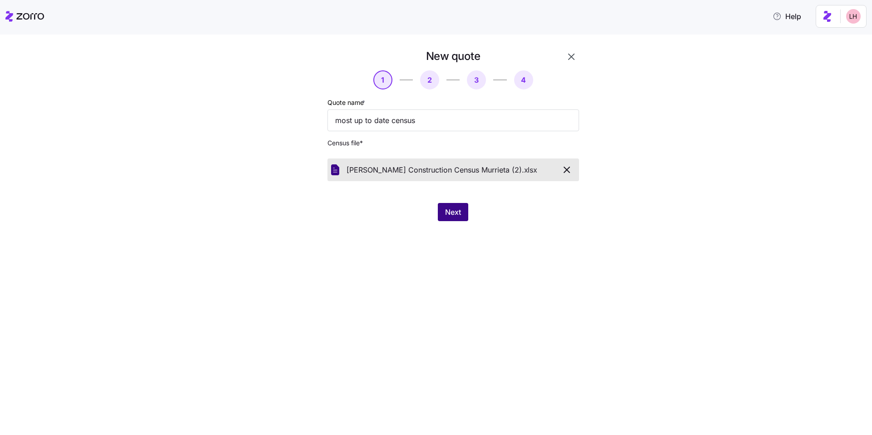
click at [459, 212] on span "Next" at bounding box center [453, 212] width 16 height 11
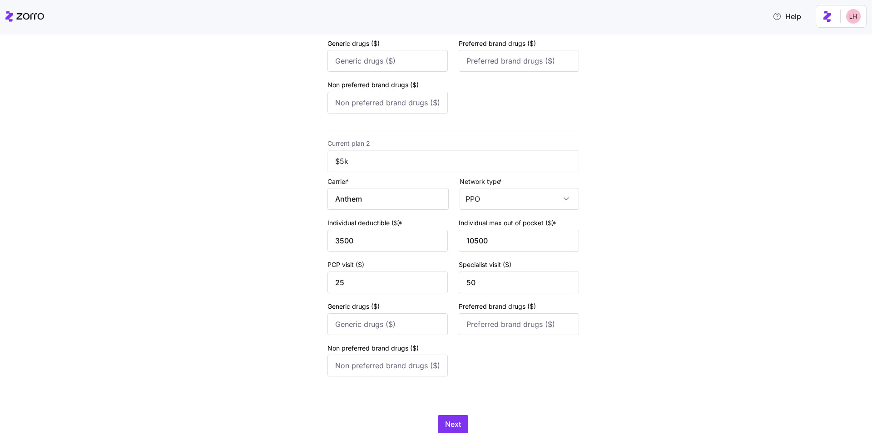
scroll to position [272, 0]
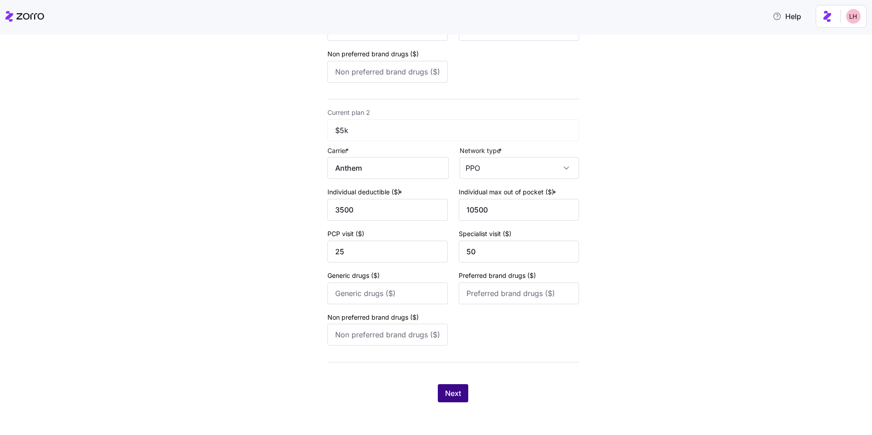
click at [457, 388] on button "Next" at bounding box center [453, 393] width 30 height 18
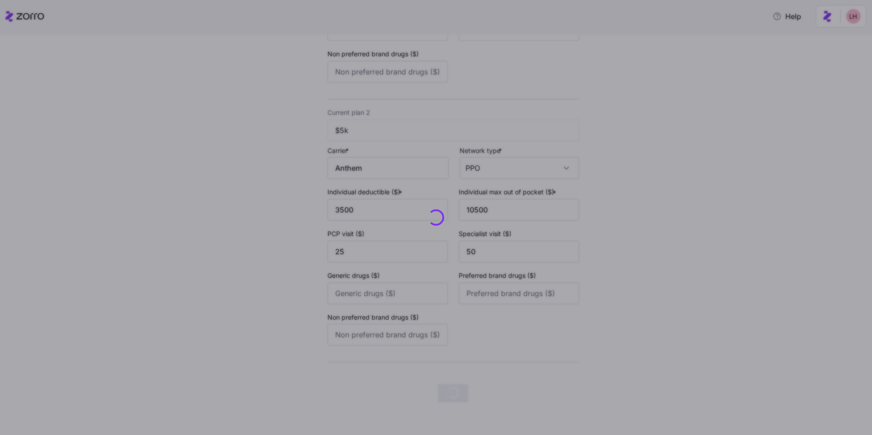
scroll to position [0, 0]
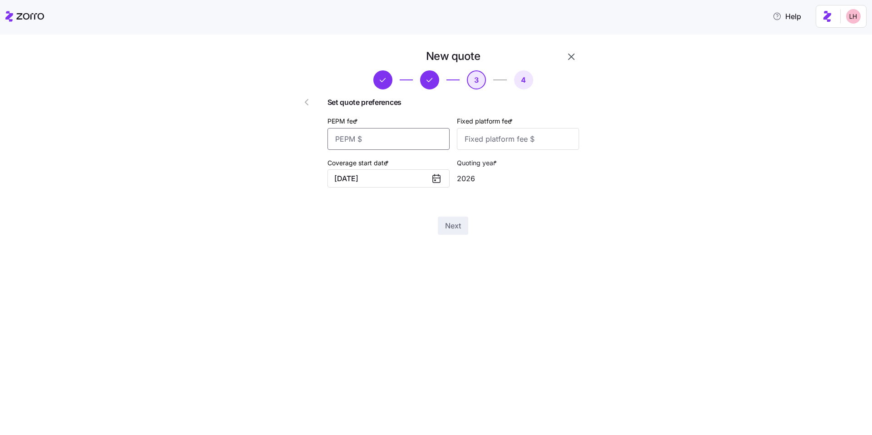
click at [379, 141] on input "PEPM fee *" at bounding box center [388, 139] width 122 height 22
type input "0"
click at [489, 144] on input "Fixed platform fee *" at bounding box center [518, 139] width 122 height 22
type input "1450"
click at [455, 227] on span "Next" at bounding box center [453, 225] width 16 height 11
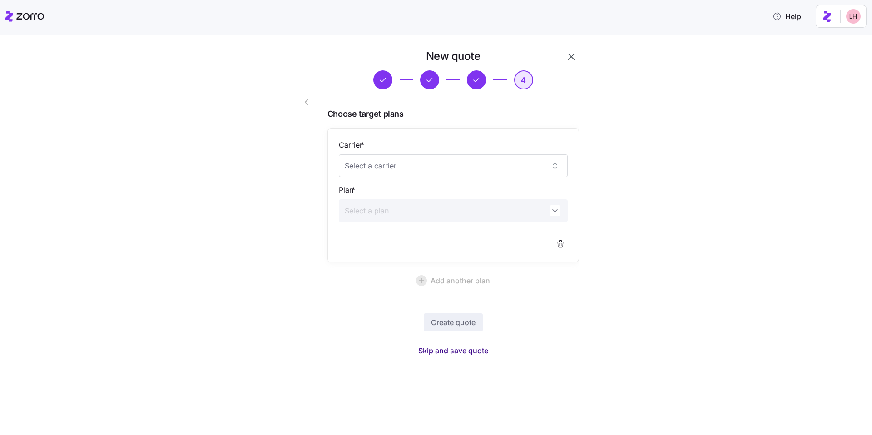
click at [481, 351] on span "Skip and save quote" at bounding box center [453, 350] width 70 height 11
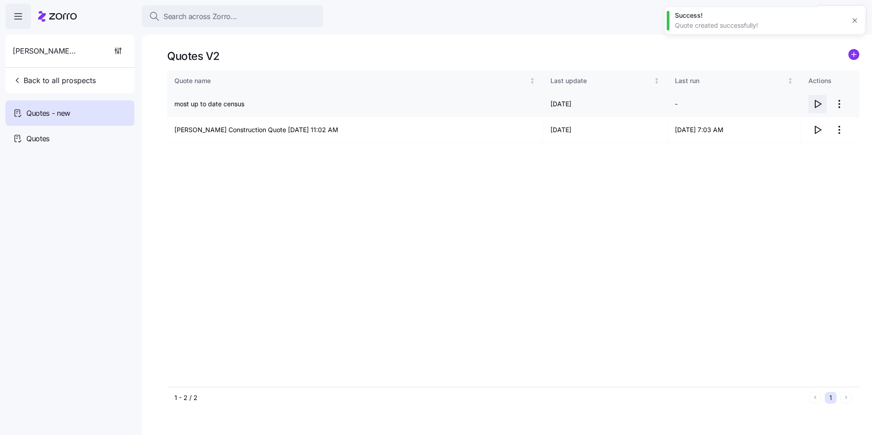
click at [819, 105] on icon "button" at bounding box center [818, 103] width 6 height 7
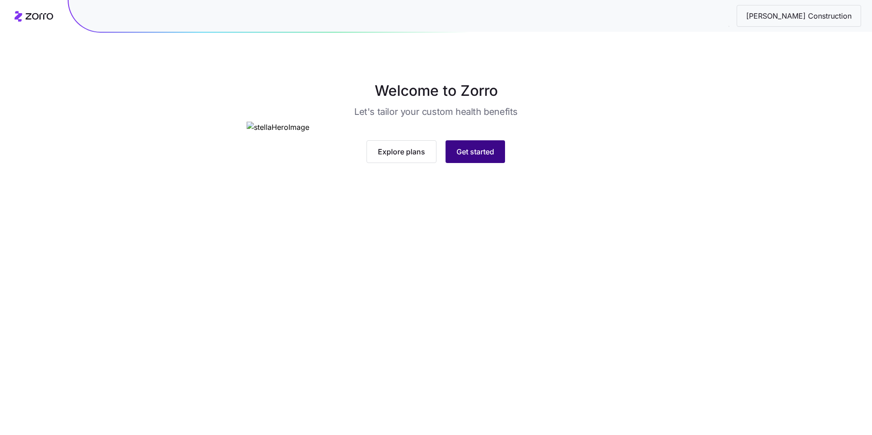
click at [488, 163] on button "Get started" at bounding box center [474, 151] width 59 height 23
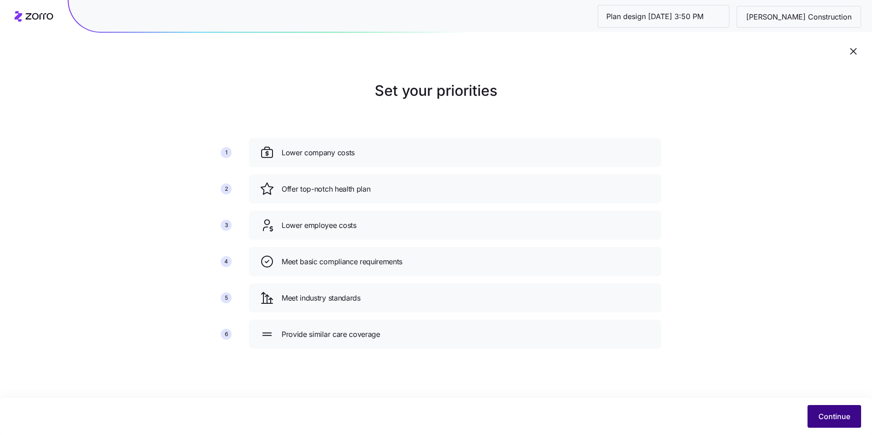
click at [824, 415] on span "Continue" at bounding box center [834, 416] width 32 height 11
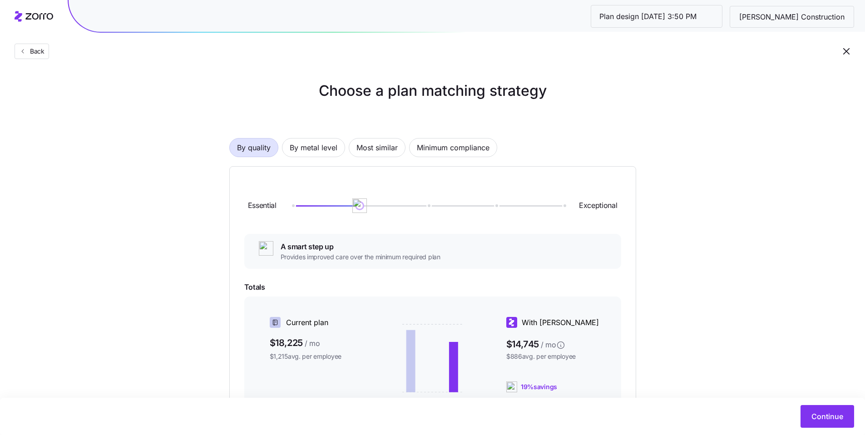
scroll to position [142, 0]
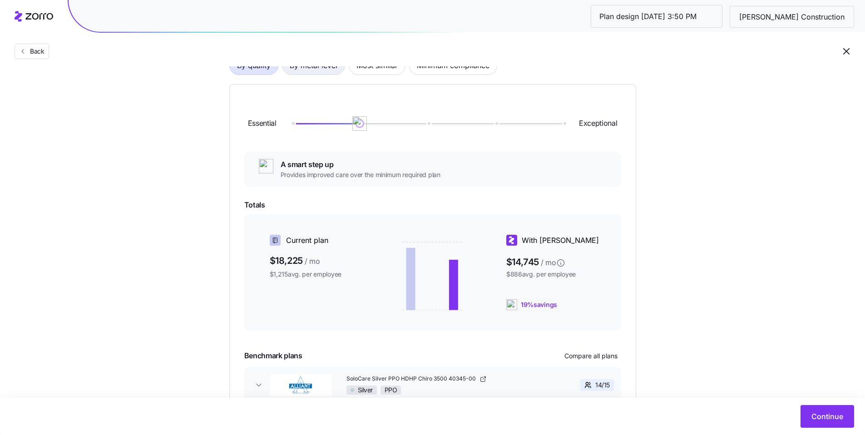
click at [320, 66] on span "By metal level" at bounding box center [314, 65] width 48 height 18
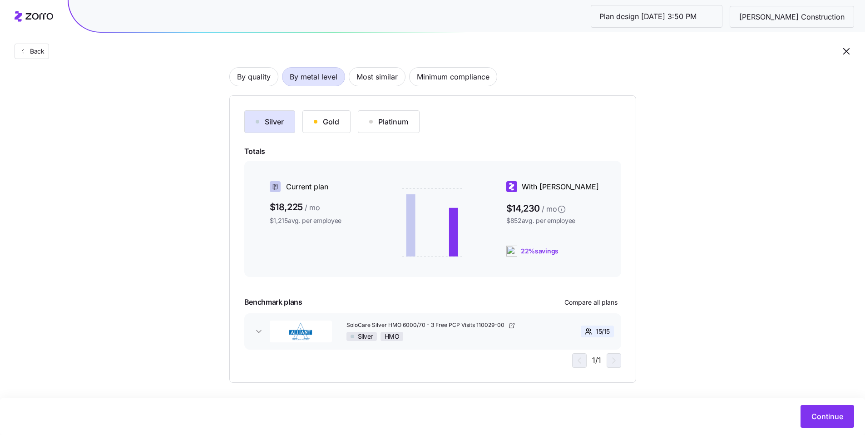
scroll to position [63, 0]
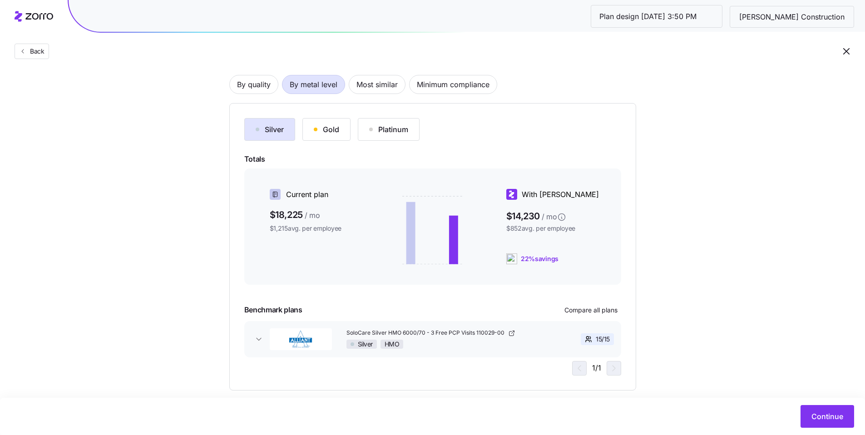
click at [341, 132] on button "Gold" at bounding box center [326, 129] width 48 height 23
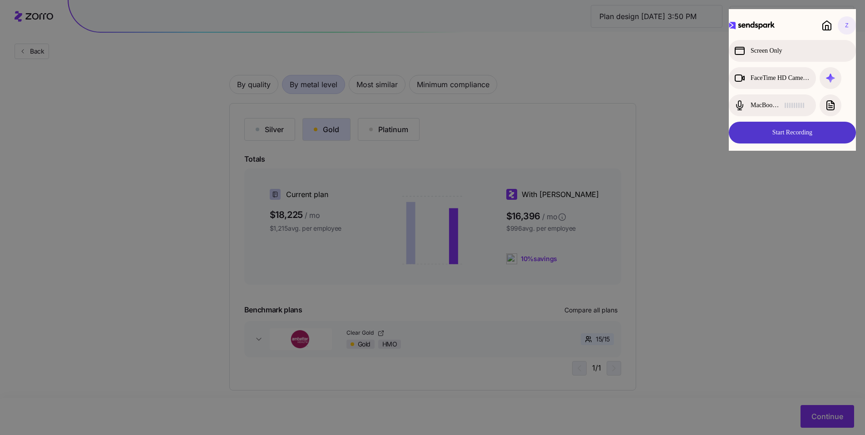
click at [794, 136] on button "Start Recording" at bounding box center [792, 133] width 127 height 22
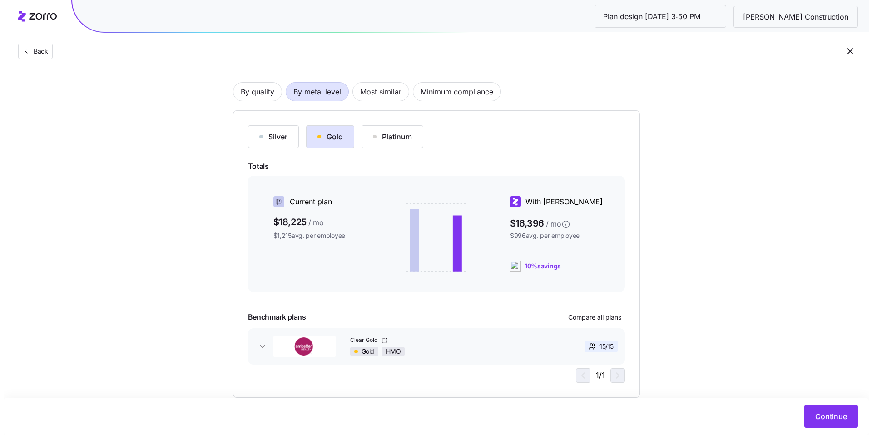
scroll to position [54, 0]
click at [271, 137] on div "Silver" at bounding box center [270, 138] width 28 height 11
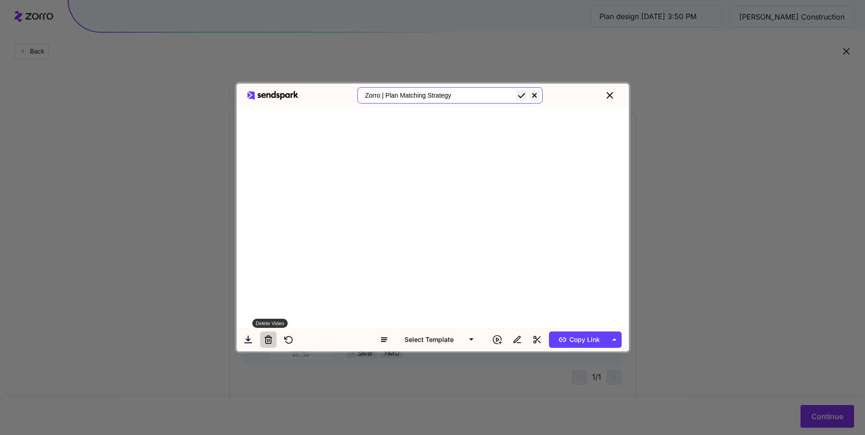
click at [271, 341] on icon at bounding box center [268, 339] width 9 height 9
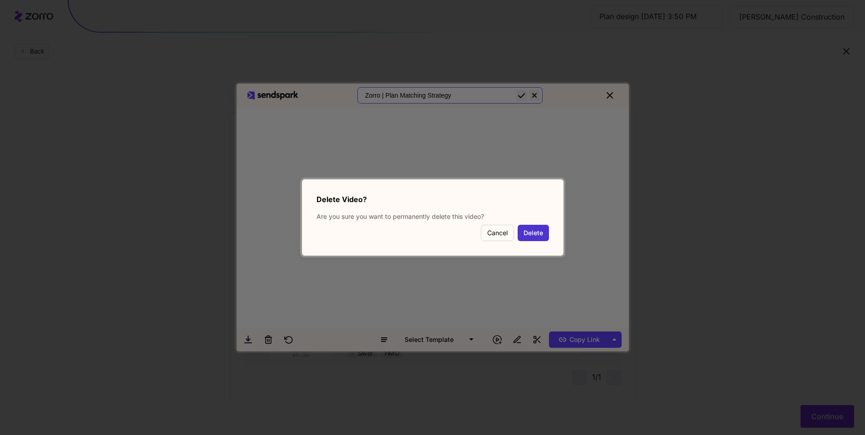
click at [543, 229] on button "Delete" at bounding box center [533, 233] width 31 height 16
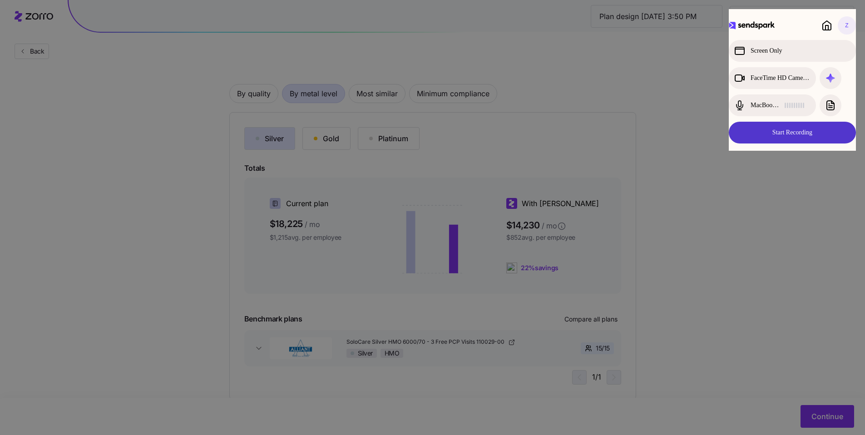
click at [791, 129] on button "Start Recording" at bounding box center [792, 133] width 127 height 22
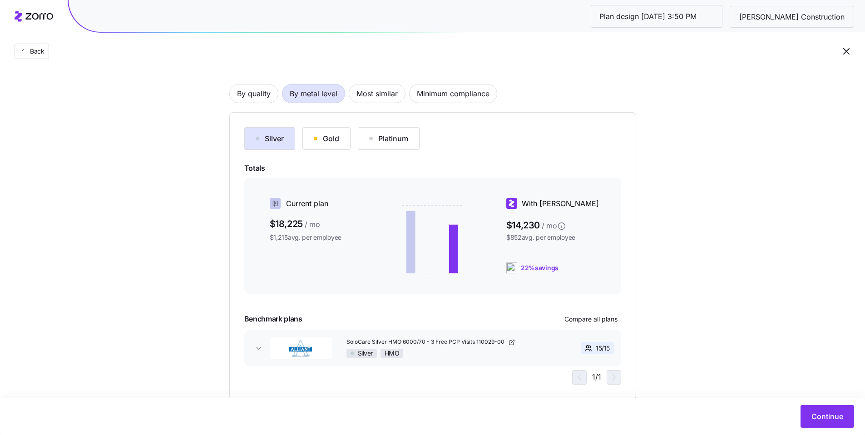
click at [430, 153] on div "Silver Gold Platinum Totals Current plan $18,225 / mo $1,215 avg. per employee …" at bounding box center [432, 255] width 377 height 257
click at [337, 144] on button "Gold" at bounding box center [326, 138] width 48 height 23
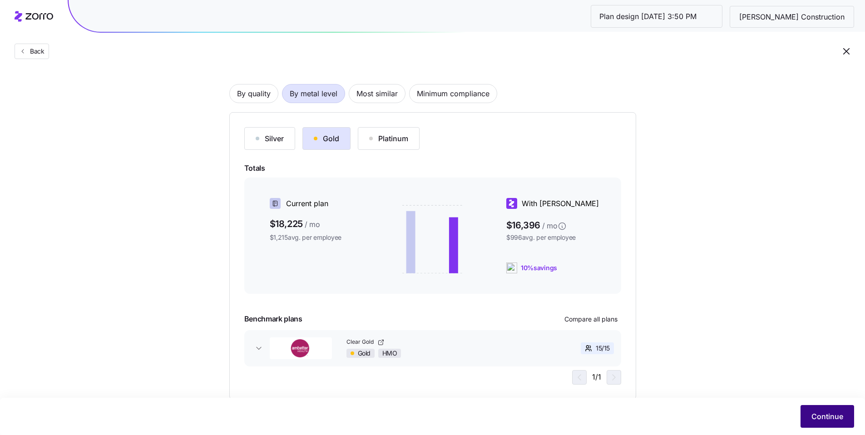
click at [832, 415] on span "Continue" at bounding box center [827, 416] width 32 height 11
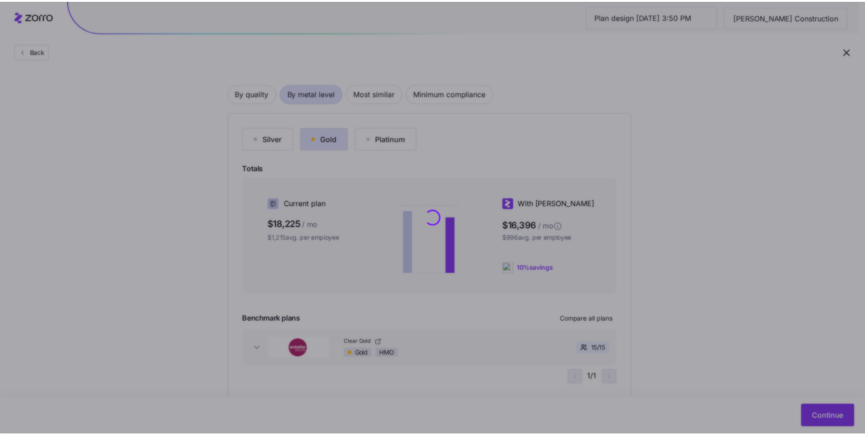
scroll to position [0, 0]
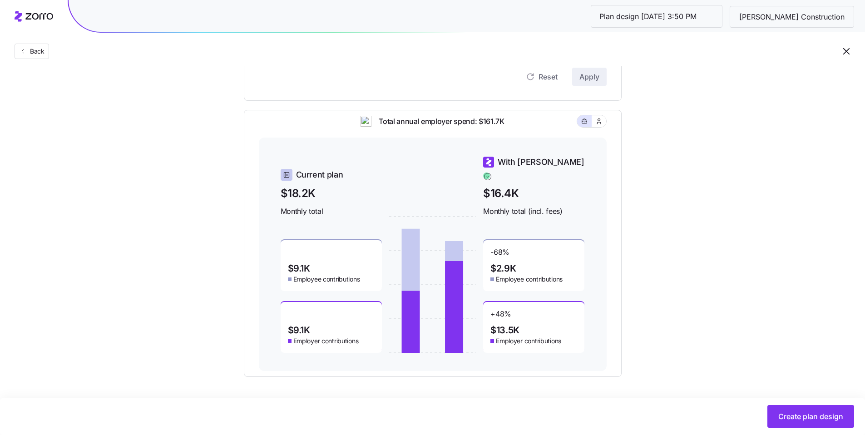
scroll to position [67, 0]
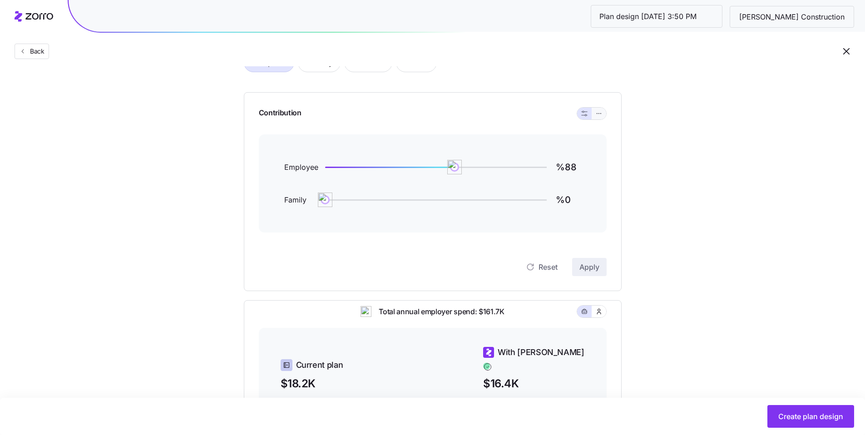
click at [600, 116] on icon "button" at bounding box center [599, 113] width 6 height 11
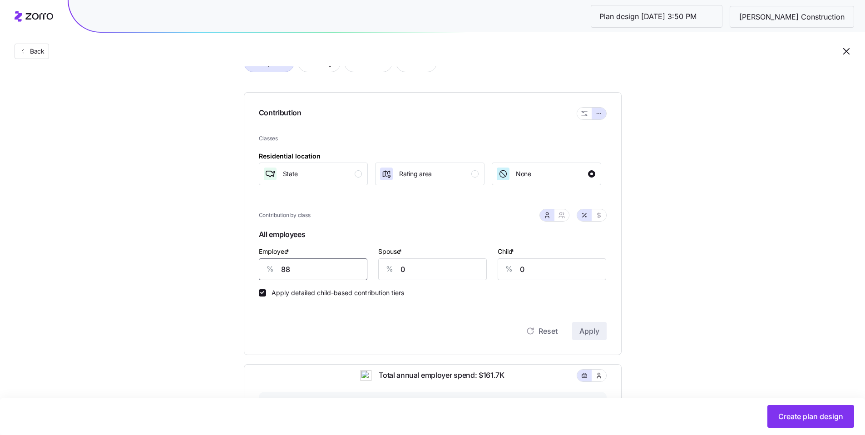
drag, startPoint x: 319, startPoint y: 274, endPoint x: 247, endPoint y: 262, distance: 73.7
click at [259, 265] on div "% 88" at bounding box center [313, 269] width 109 height 22
type input "50"
click at [597, 336] on span "Apply" at bounding box center [589, 331] width 20 height 11
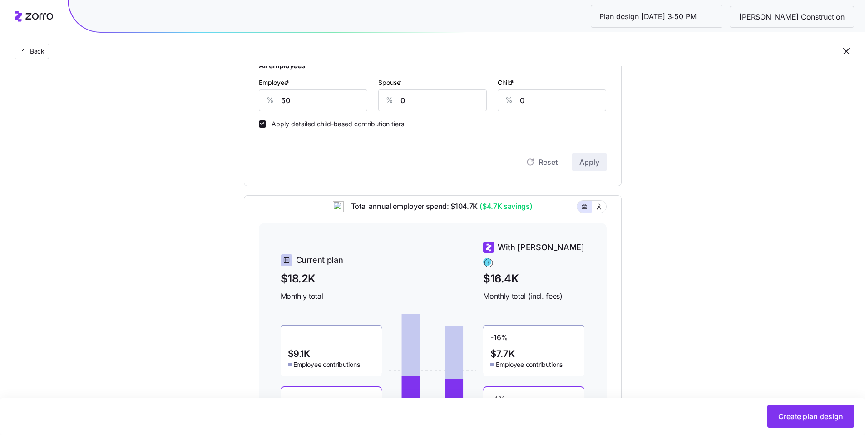
scroll to position [321, 0]
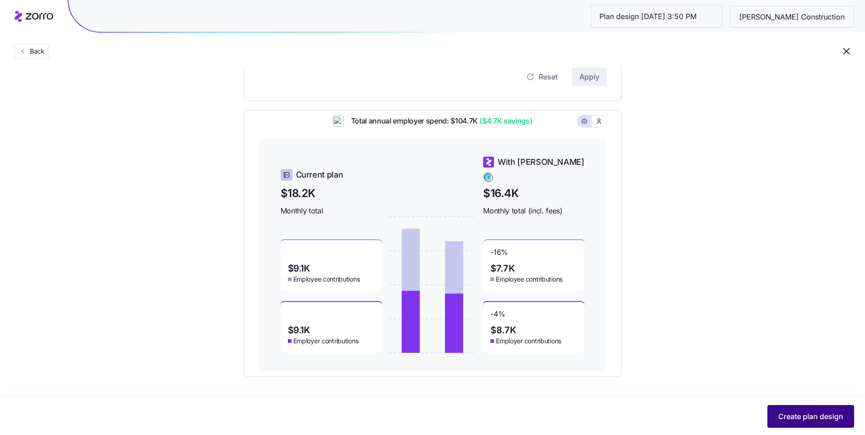
click at [829, 420] on span "Create plan design" at bounding box center [810, 416] width 65 height 11
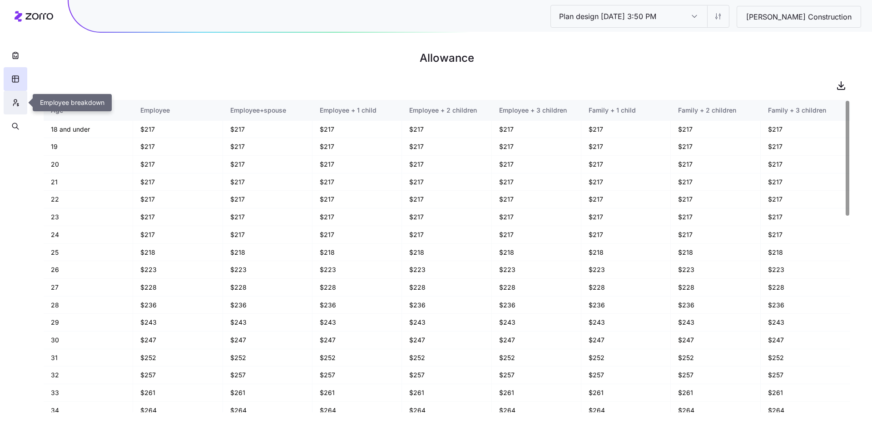
click at [16, 99] on icon "button" at bounding box center [15, 102] width 8 height 9
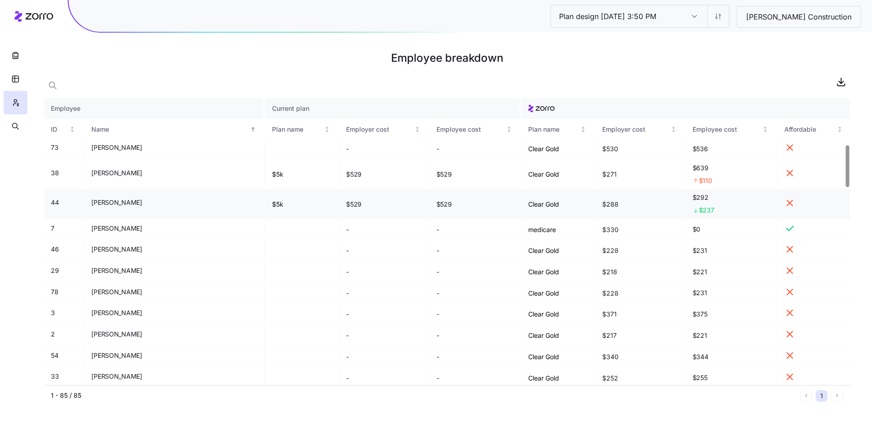
scroll to position [320, 0]
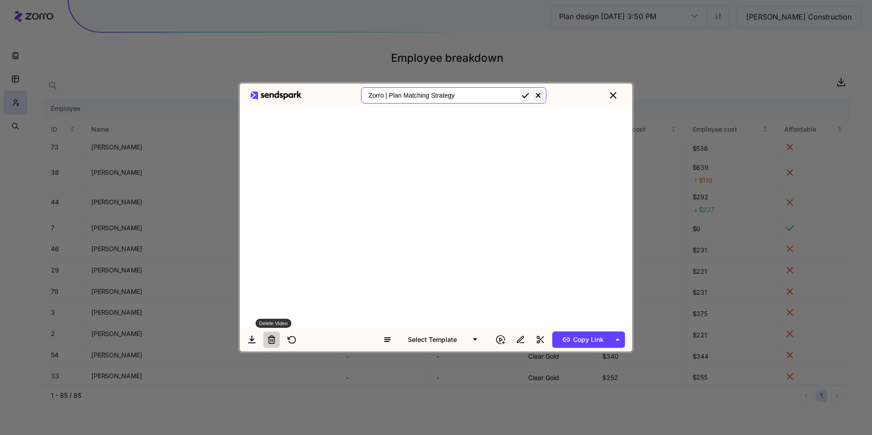
click at [273, 339] on icon at bounding box center [271, 339] width 9 height 9
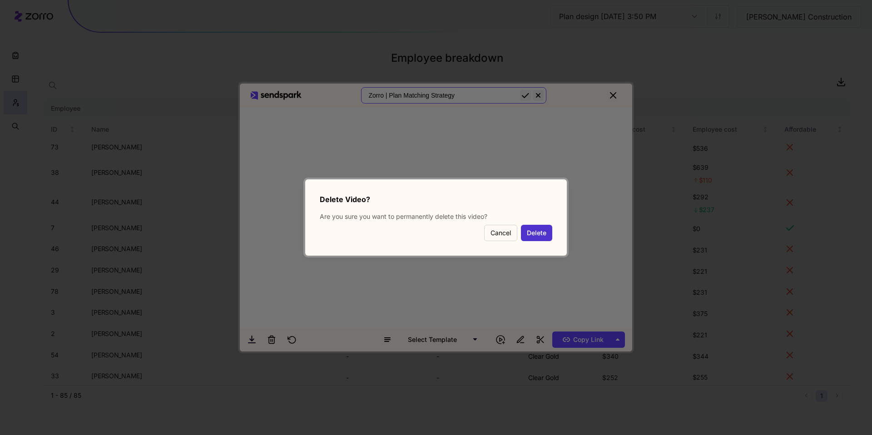
click at [531, 231] on button "Delete" at bounding box center [536, 233] width 31 height 16
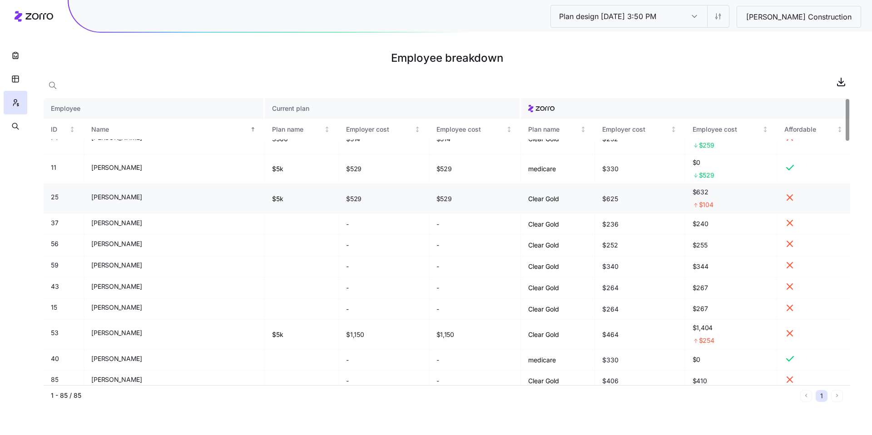
scroll to position [0, 0]
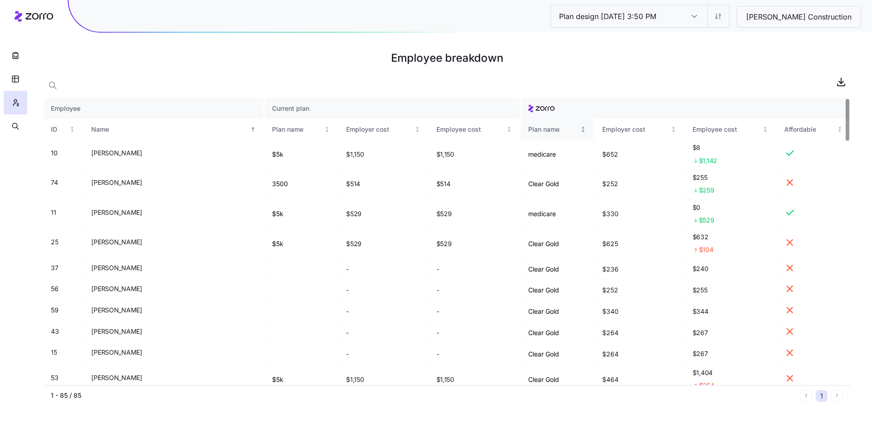
click at [531, 131] on div "Plan name" at bounding box center [553, 129] width 50 height 10
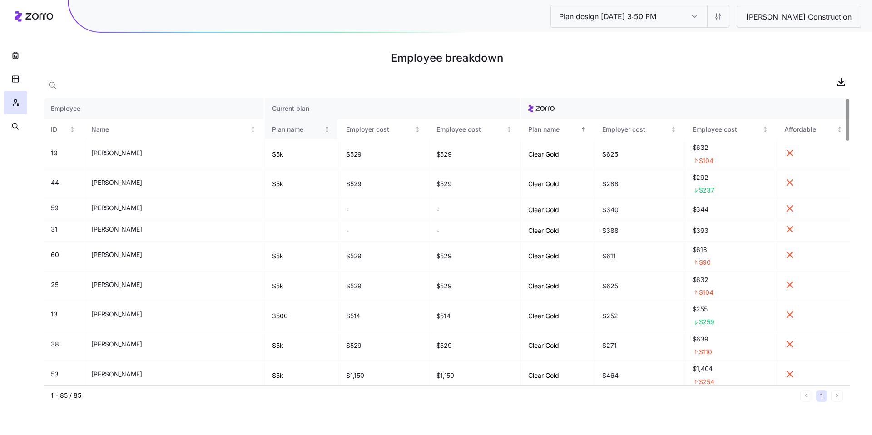
click at [272, 131] on div "Plan name" at bounding box center [297, 129] width 50 height 10
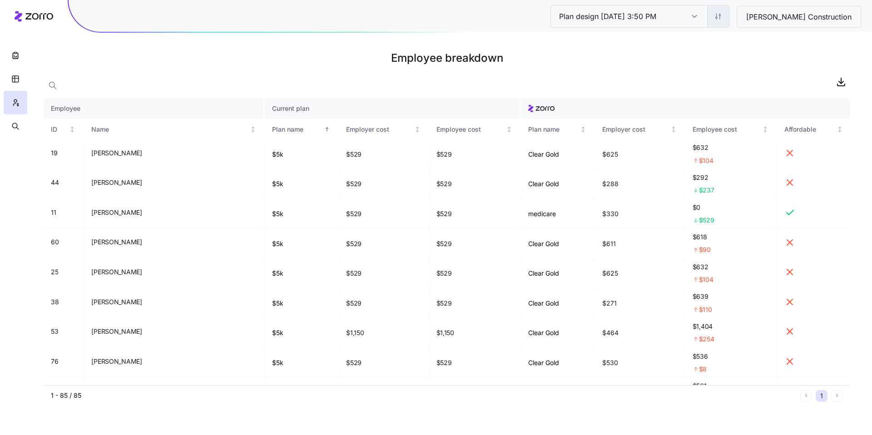
click at [740, 21] on html "Plan design [DATE] 3:50 PM Plan design [DATE] 3:50 PM [PERSON_NAME] Constructio…" at bounding box center [436, 217] width 872 height 435
click at [712, 41] on div "Edit contribution" at bounding box center [691, 40] width 49 height 10
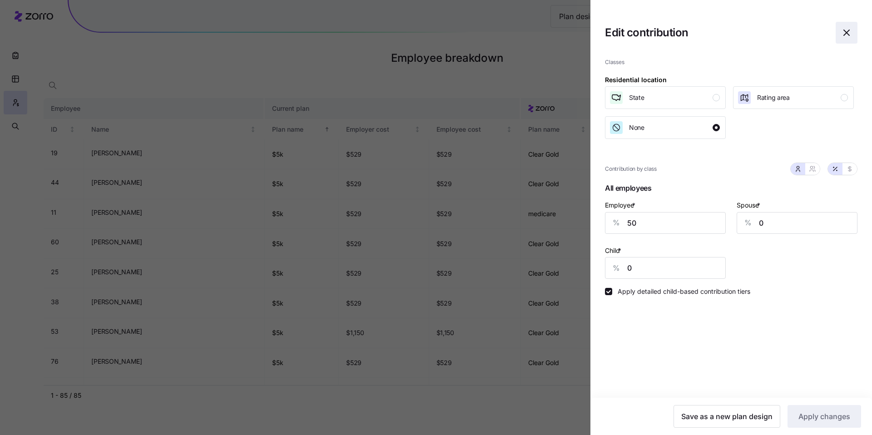
click at [846, 29] on icon "button" at bounding box center [846, 32] width 11 height 11
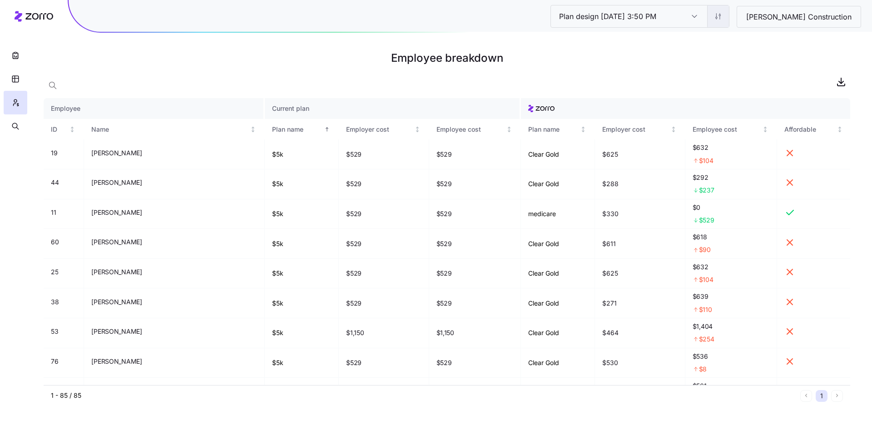
click at [745, 17] on html "Plan design [DATE] 3:50 PM Plan design [DATE] 3:50 PM [PERSON_NAME] Constructio…" at bounding box center [436, 217] width 872 height 435
click at [706, 50] on div "Edit plan design (in wizard)" at bounding box center [707, 55] width 81 height 10
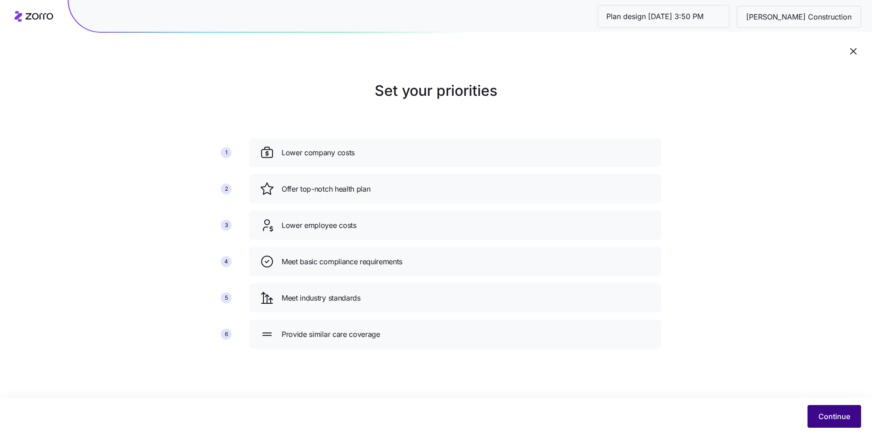
click at [834, 416] on span "Continue" at bounding box center [834, 416] width 32 height 11
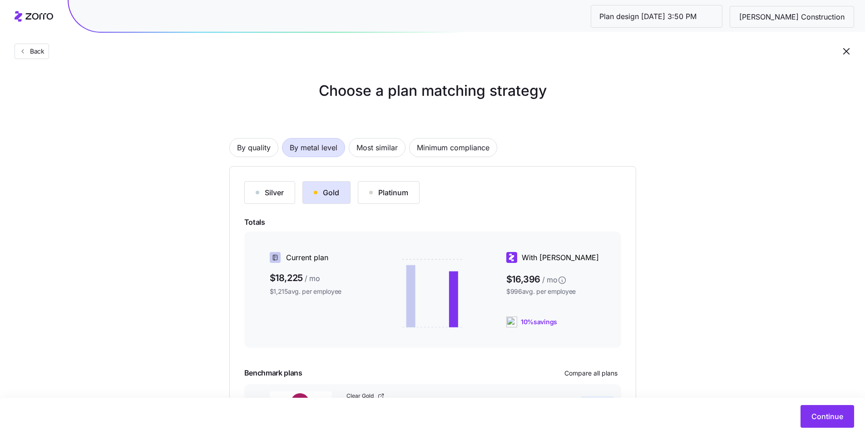
click at [285, 198] on button "Silver" at bounding box center [269, 192] width 51 height 23
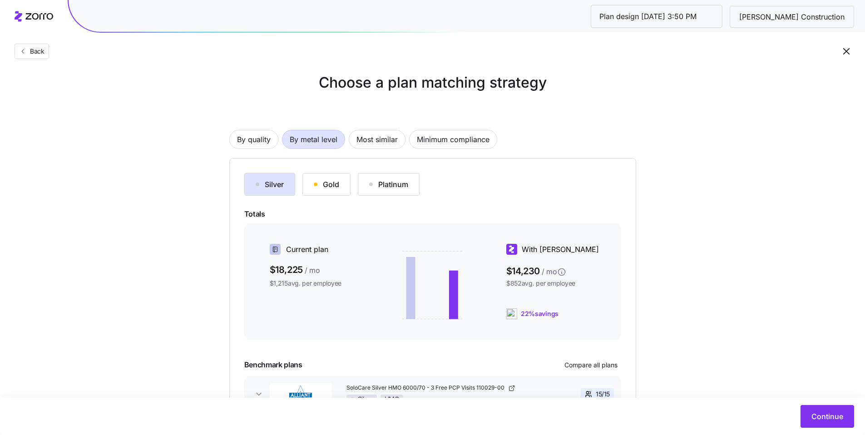
scroll to position [19, 0]
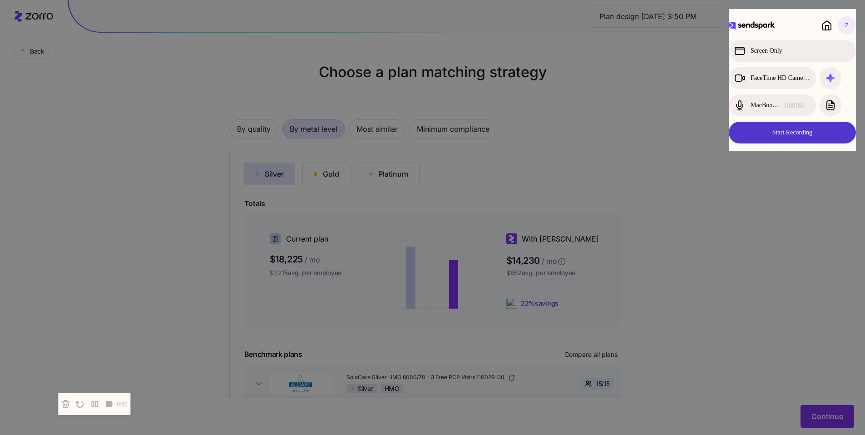
click at [781, 126] on button "Start Recording" at bounding box center [792, 133] width 127 height 22
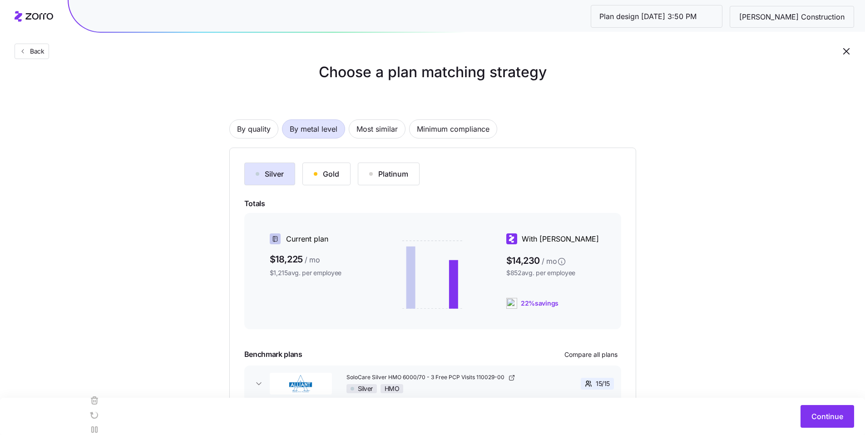
click at [327, 176] on div "Gold" at bounding box center [326, 173] width 25 height 11
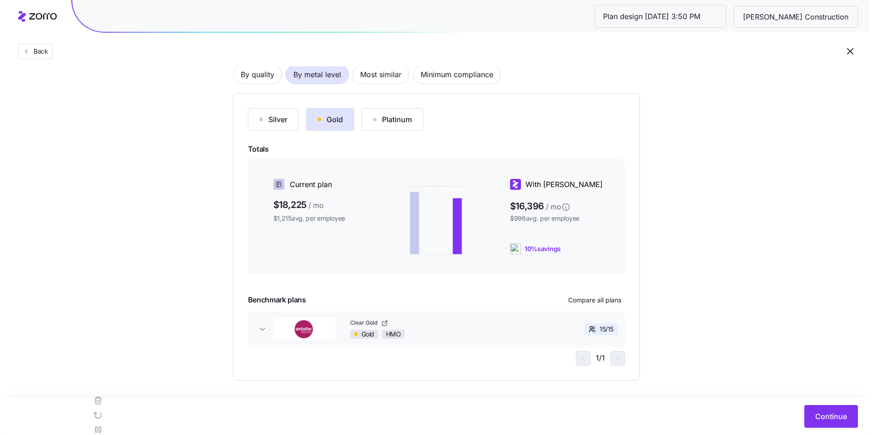
scroll to position [75, 0]
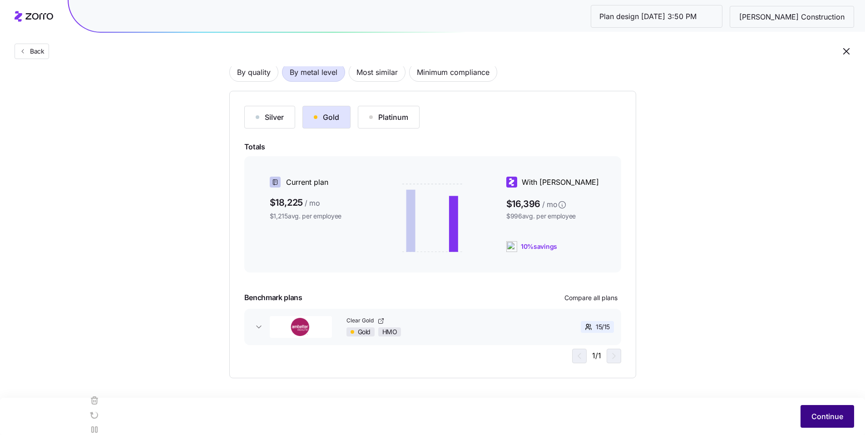
click at [816, 413] on span "Continue" at bounding box center [827, 416] width 32 height 11
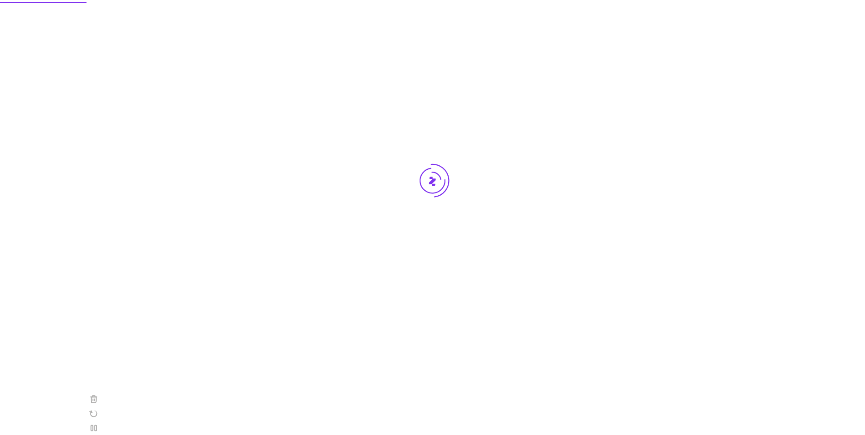
scroll to position [0, 0]
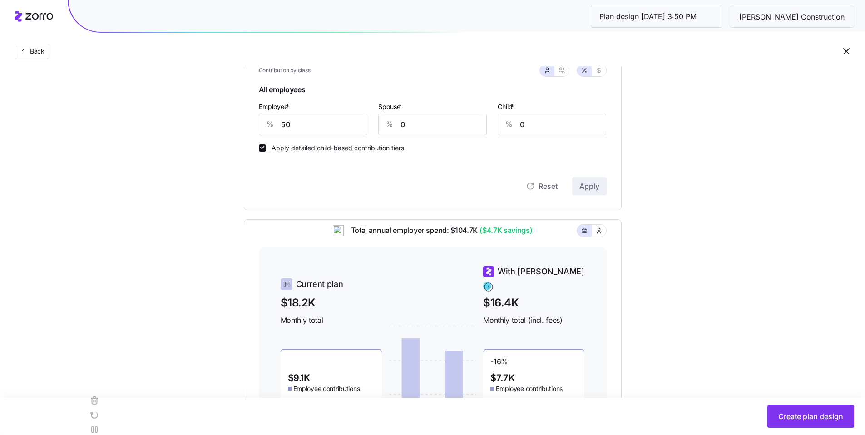
scroll to position [210, 0]
click at [292, 123] on input "50" at bounding box center [313, 126] width 109 height 22
drag, startPoint x: 280, startPoint y: 128, endPoint x: 263, endPoint y: 125, distance: 16.6
click at [262, 127] on div "% 50" at bounding box center [313, 126] width 109 height 22
click at [302, 130] on input "60" at bounding box center [313, 126] width 109 height 22
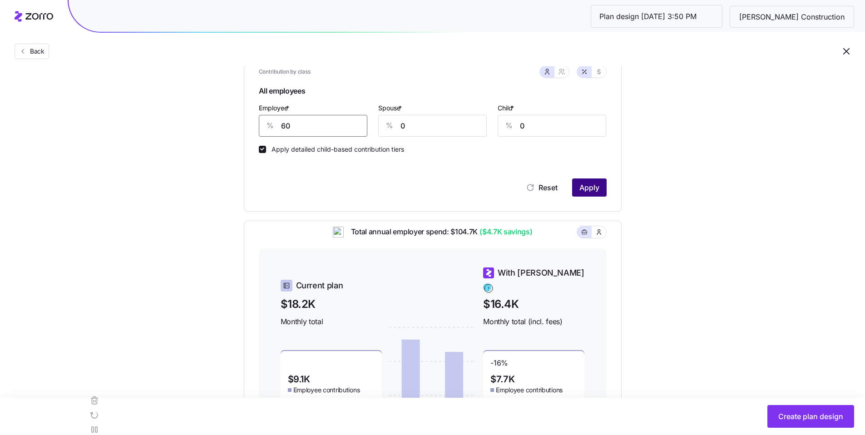
type input "60"
click at [602, 187] on button "Apply" at bounding box center [589, 187] width 35 height 18
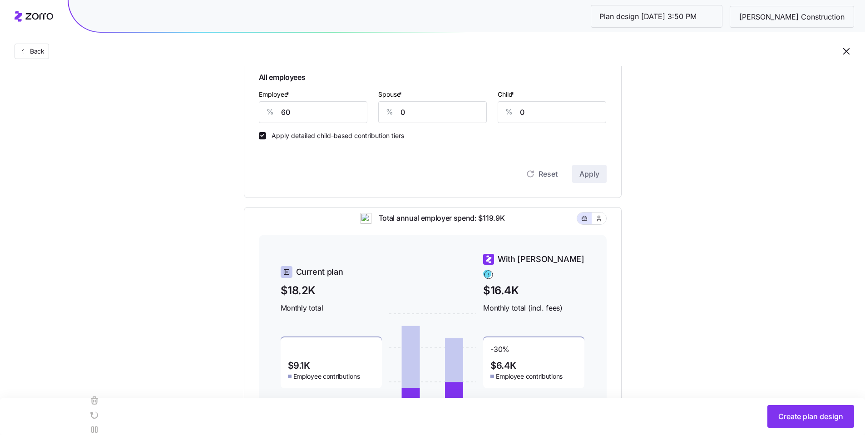
scroll to position [212, 0]
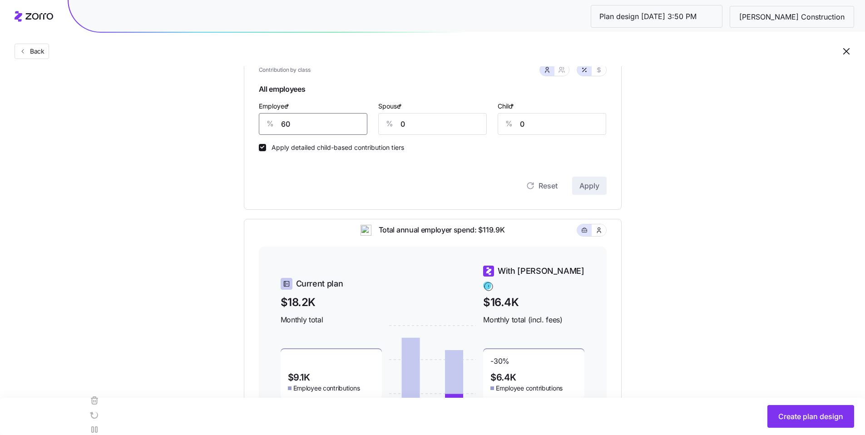
drag, startPoint x: 282, startPoint y: 125, endPoint x: 847, endPoint y: 173, distance: 566.9
click at [257, 123] on div "Contribution Classes Residential location State Rating area None Contribution b…" at bounding box center [433, 78] width 378 height 263
type input "50"
click at [584, 189] on span "Apply" at bounding box center [589, 185] width 20 height 11
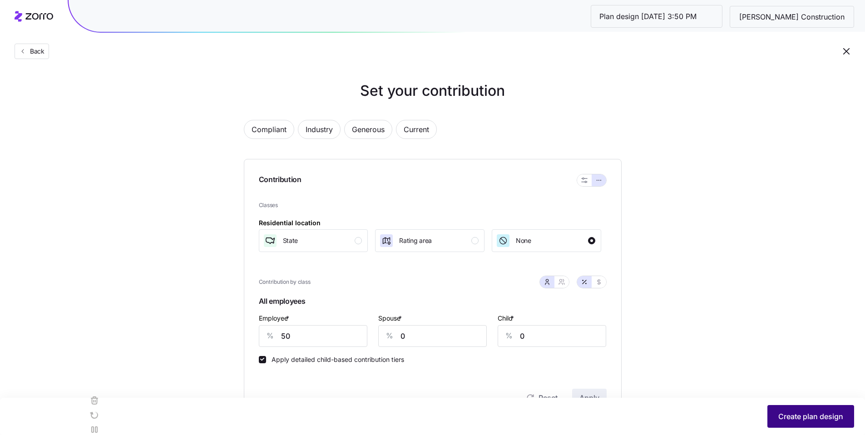
click at [813, 418] on span "Create plan design" at bounding box center [810, 416] width 65 height 11
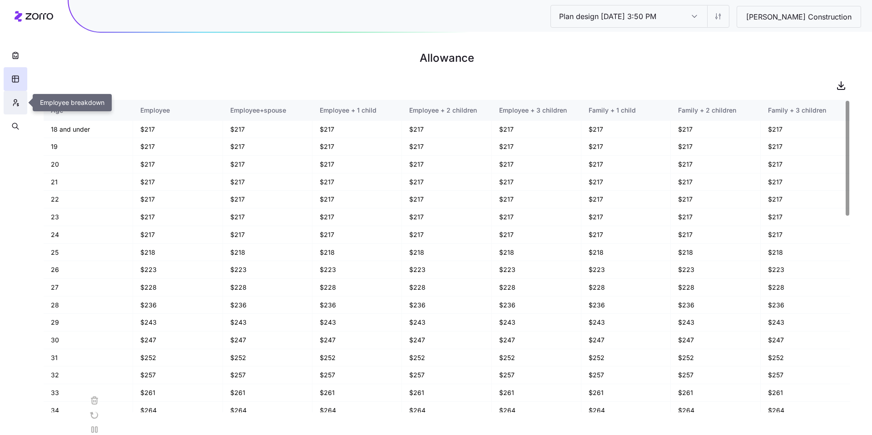
click at [15, 103] on icon "button" at bounding box center [15, 102] width 8 height 9
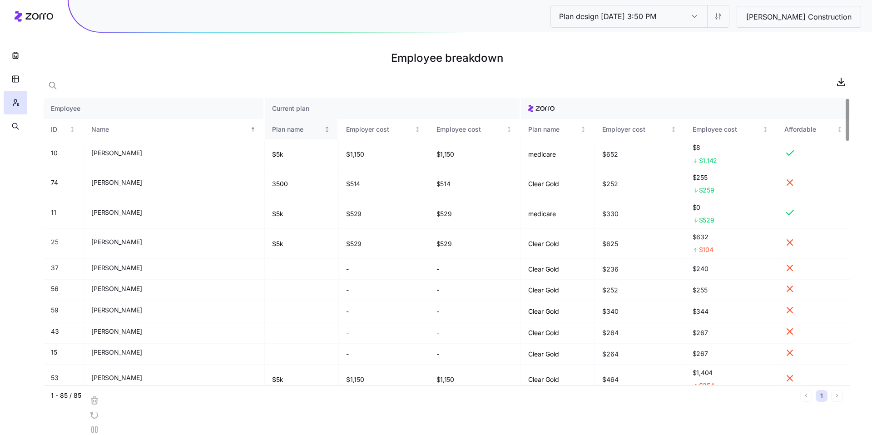
click at [272, 131] on div "Plan name" at bounding box center [297, 129] width 50 height 10
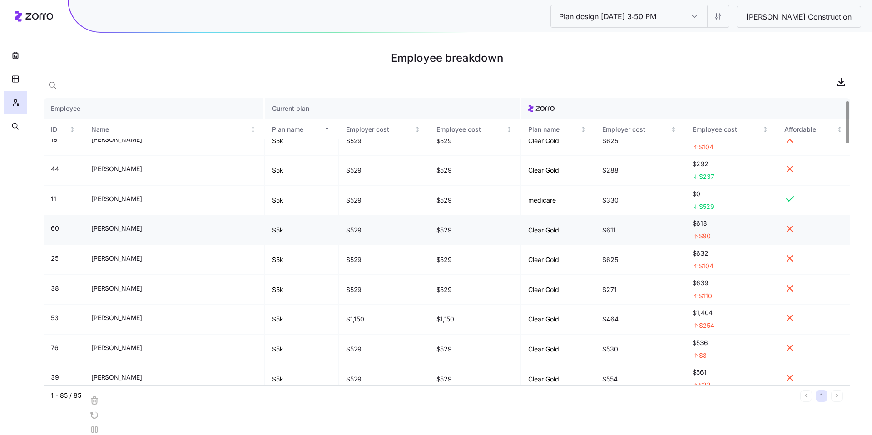
scroll to position [31, 0]
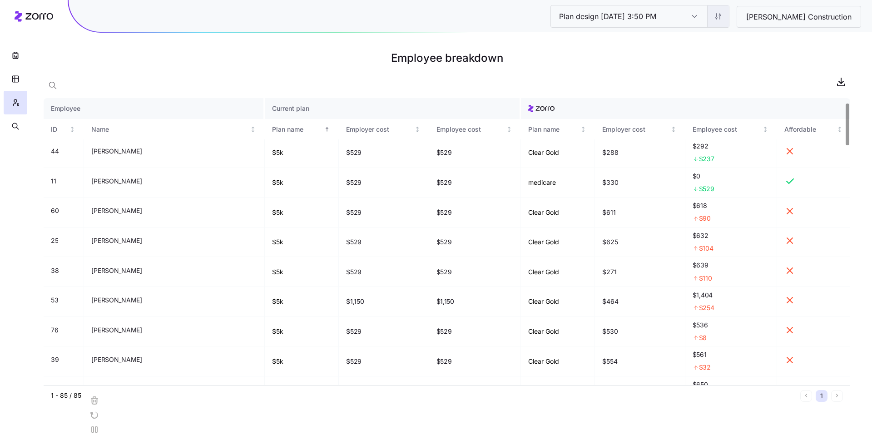
click at [742, 13] on html "Plan design [DATE] 3:50 PM Plan design [DATE] 3:50 PM [PERSON_NAME] Constructio…" at bounding box center [436, 217] width 872 height 435
click at [706, 43] on div "Edit contribution" at bounding box center [691, 40] width 49 height 10
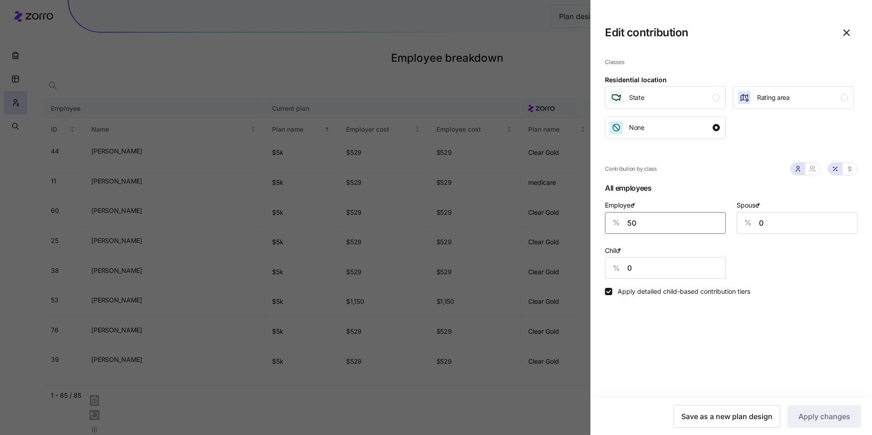
drag, startPoint x: 660, startPoint y: 223, endPoint x: 643, endPoint y: 222, distance: 16.9
click at [646, 222] on input "50" at bounding box center [665, 223] width 121 height 22
drag, startPoint x: 615, startPoint y: 218, endPoint x: 625, endPoint y: 220, distance: 10.2
click at [598, 216] on div "Classes Residential location State Rating area None Contribution by class All e…" at bounding box center [731, 224] width 282 height 347
type input "60"
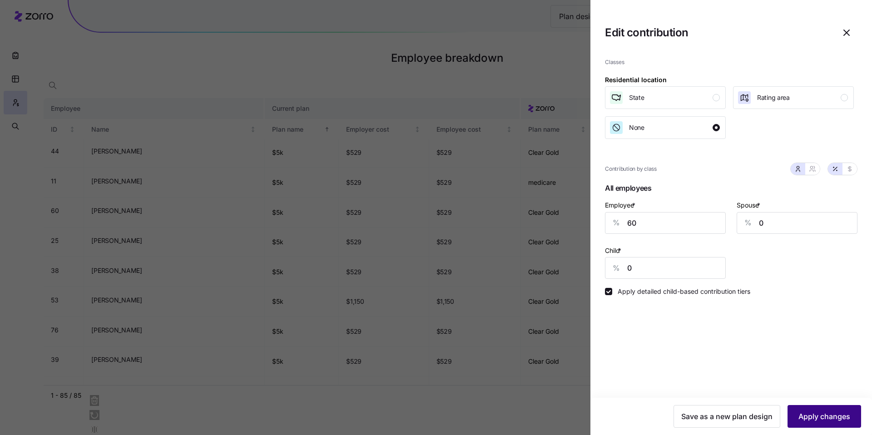
click at [824, 417] on span "Apply changes" at bounding box center [824, 416] width 52 height 11
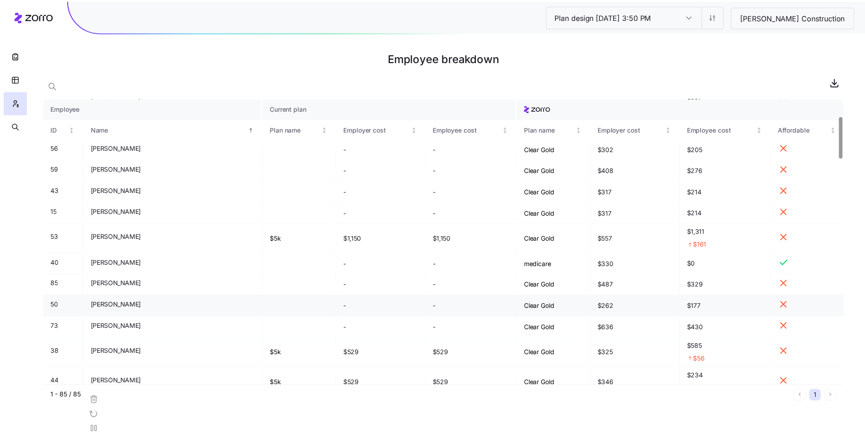
scroll to position [180, 0]
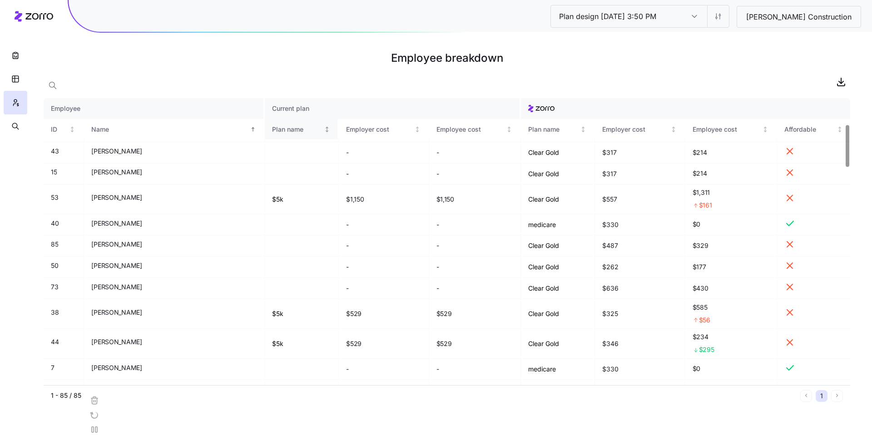
click at [272, 129] on div "Plan name" at bounding box center [297, 129] width 50 height 10
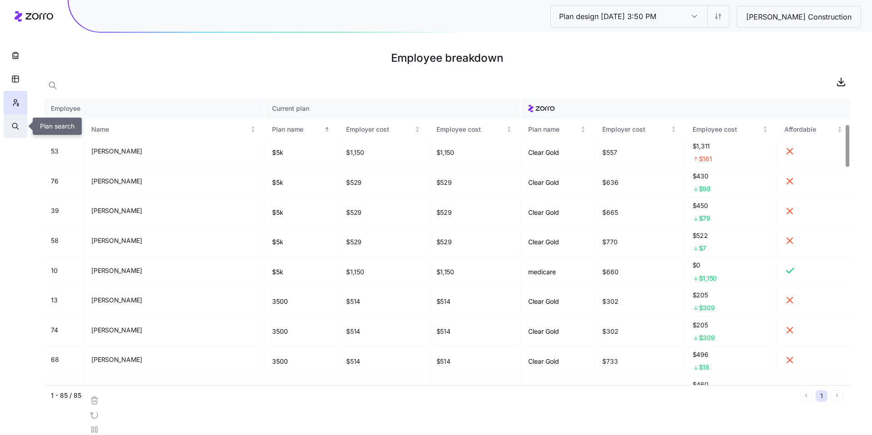
click at [18, 128] on icon "button" at bounding box center [15, 126] width 8 height 9
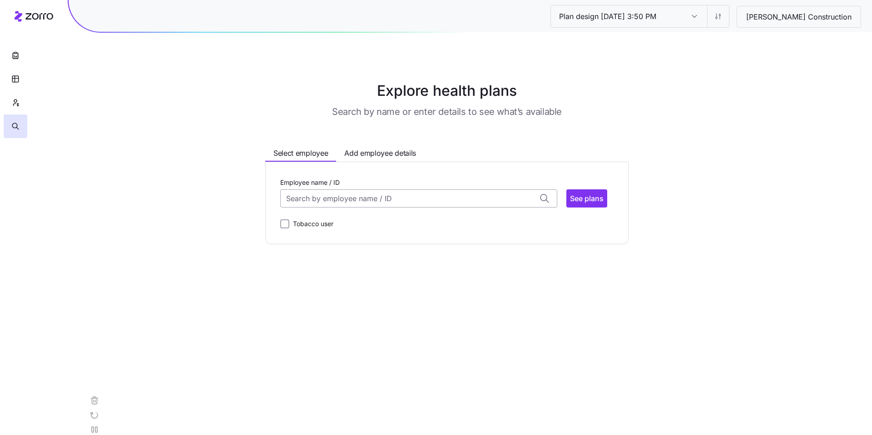
click at [364, 202] on input "Employee name / ID" at bounding box center [418, 198] width 277 height 18
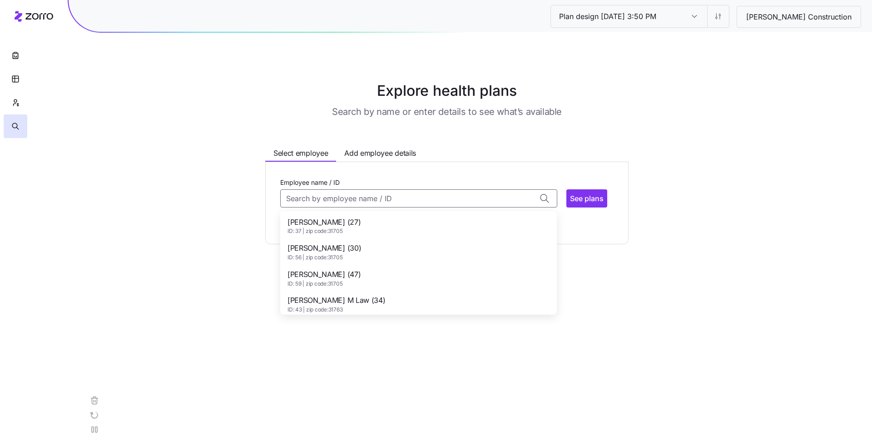
click at [370, 231] on div "[PERSON_NAME] (27) ID: 37 | zip code: 31705" at bounding box center [418, 226] width 273 height 26
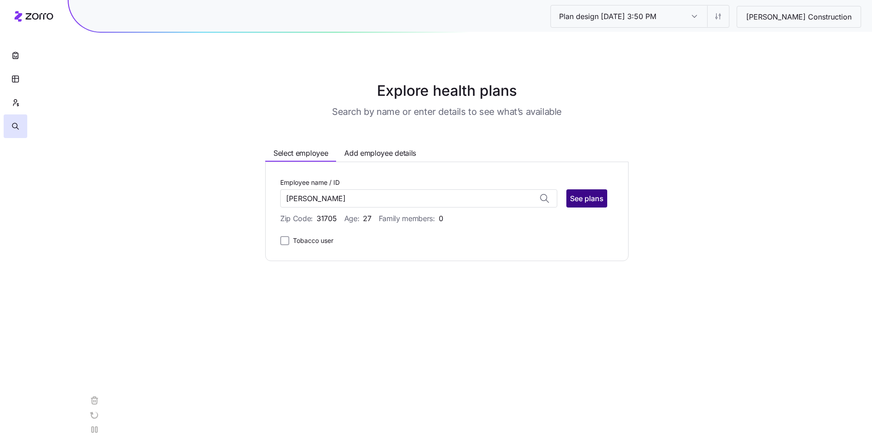
click at [588, 201] on span "See plans" at bounding box center [587, 198] width 34 height 11
type input "[PERSON_NAME] (ID: 37)"
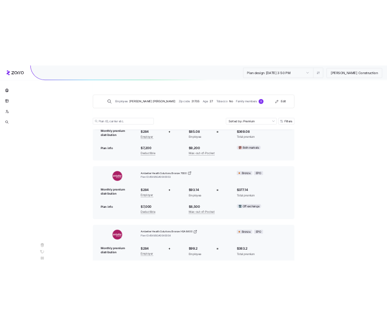
scroll to position [497, 0]
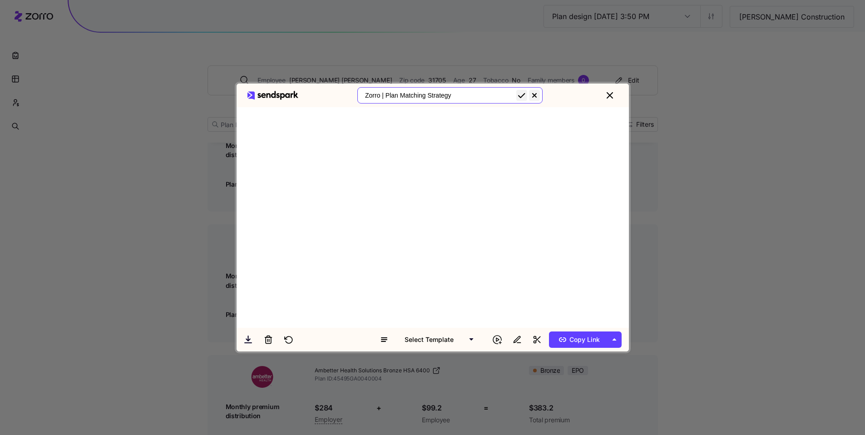
click at [416, 93] on input "Zorro | Plan Matching Strategy" at bounding box center [449, 95] width 185 height 16
click at [418, 93] on input "Zorro | Plan Matching Strategy" at bounding box center [449, 95] width 185 height 16
type input "[PERSON_NAME] Construction Updated Analysis"
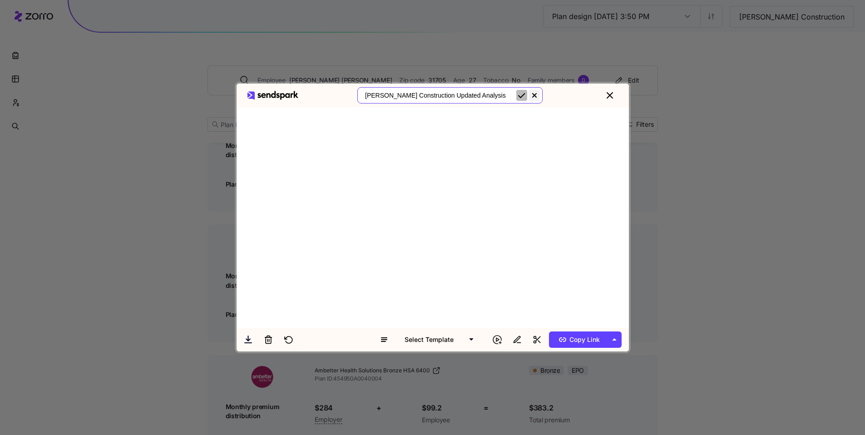
click at [527, 96] on icon "submit" at bounding box center [521, 95] width 11 height 11
click at [578, 337] on span "Copy Link" at bounding box center [578, 339] width 44 height 15
click at [612, 96] on icon "close" at bounding box center [609, 95] width 5 height 5
